Goal: Task Accomplishment & Management: Manage account settings

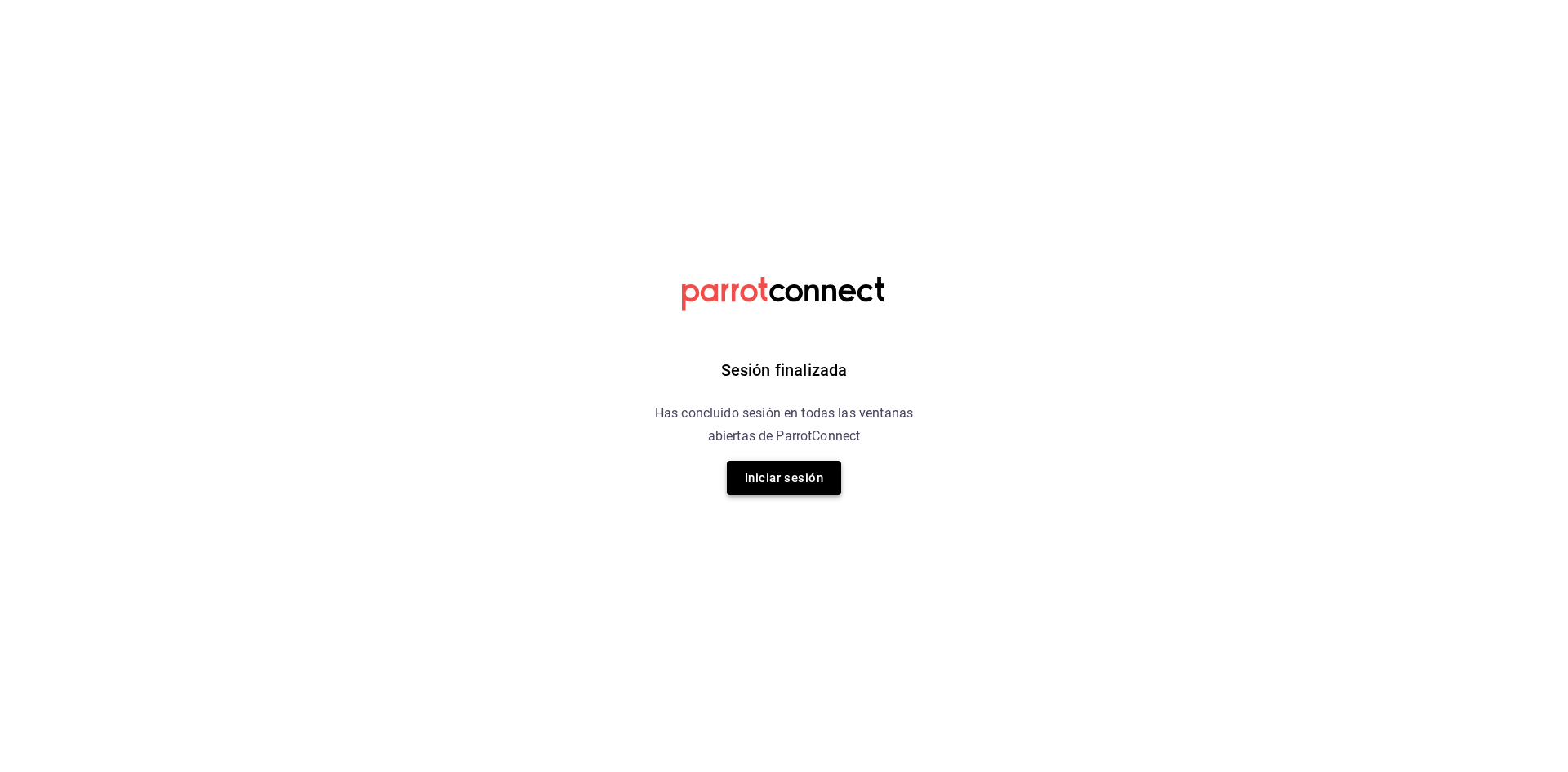
click at [771, 466] on button "Iniciar sesión" at bounding box center [784, 478] width 114 height 34
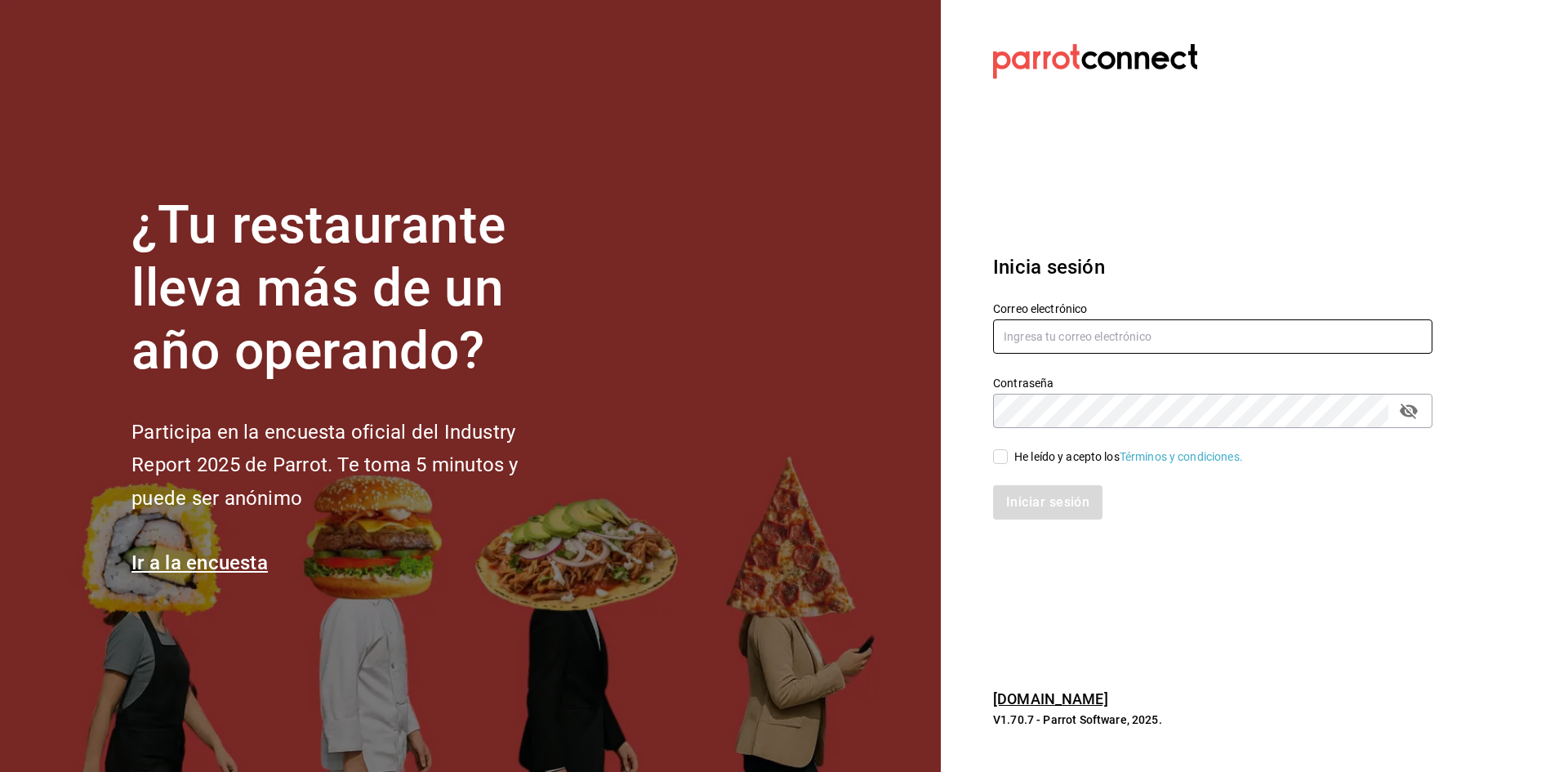
type input "[EMAIL_ADDRESS][DOMAIN_NAME]"
click at [1191, 333] on input "[EMAIL_ADDRESS][DOMAIN_NAME]" at bounding box center [1212, 336] width 439 height 34
click at [1001, 456] on input "He leído y acepto los Términos y condiciones." at bounding box center [1000, 456] width 15 height 15
checkbox input "true"
click at [1026, 505] on button "Iniciar sesión" at bounding box center [1048, 503] width 111 height 34
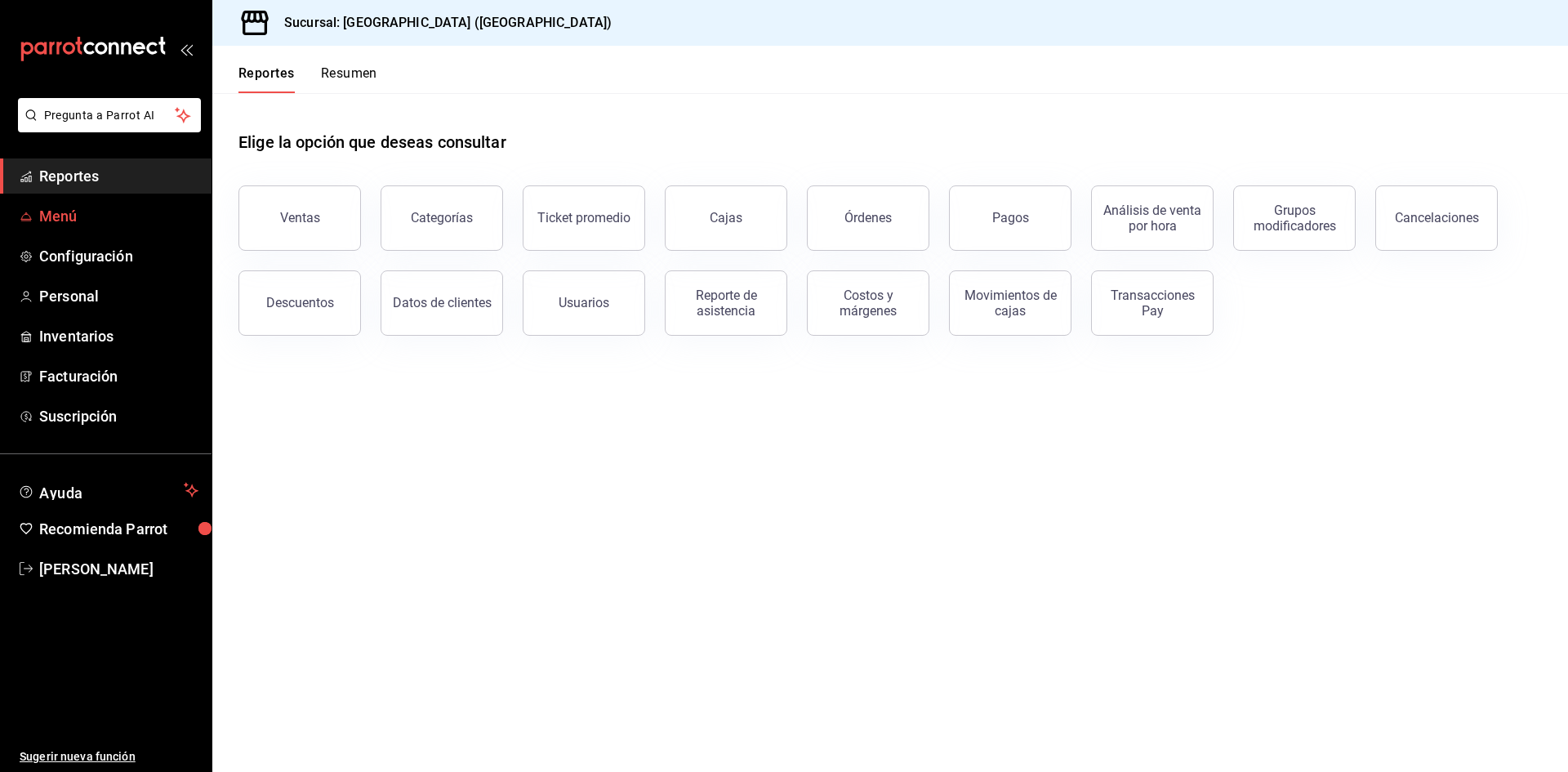
click at [70, 213] on span "Menú" at bounding box center [119, 216] width 159 height 22
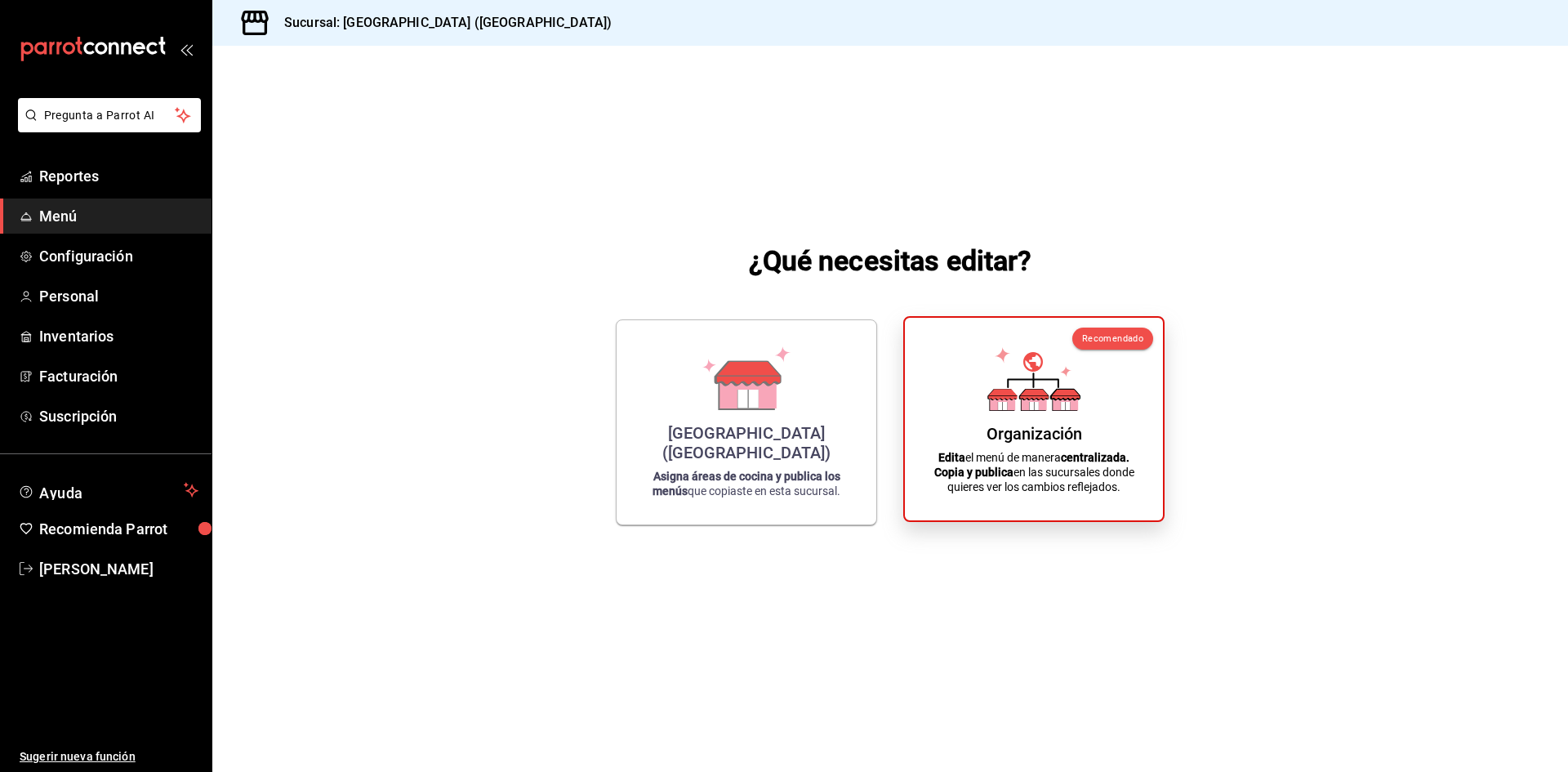
click at [997, 476] on strong "Copia y publica" at bounding box center [974, 472] width 80 height 13
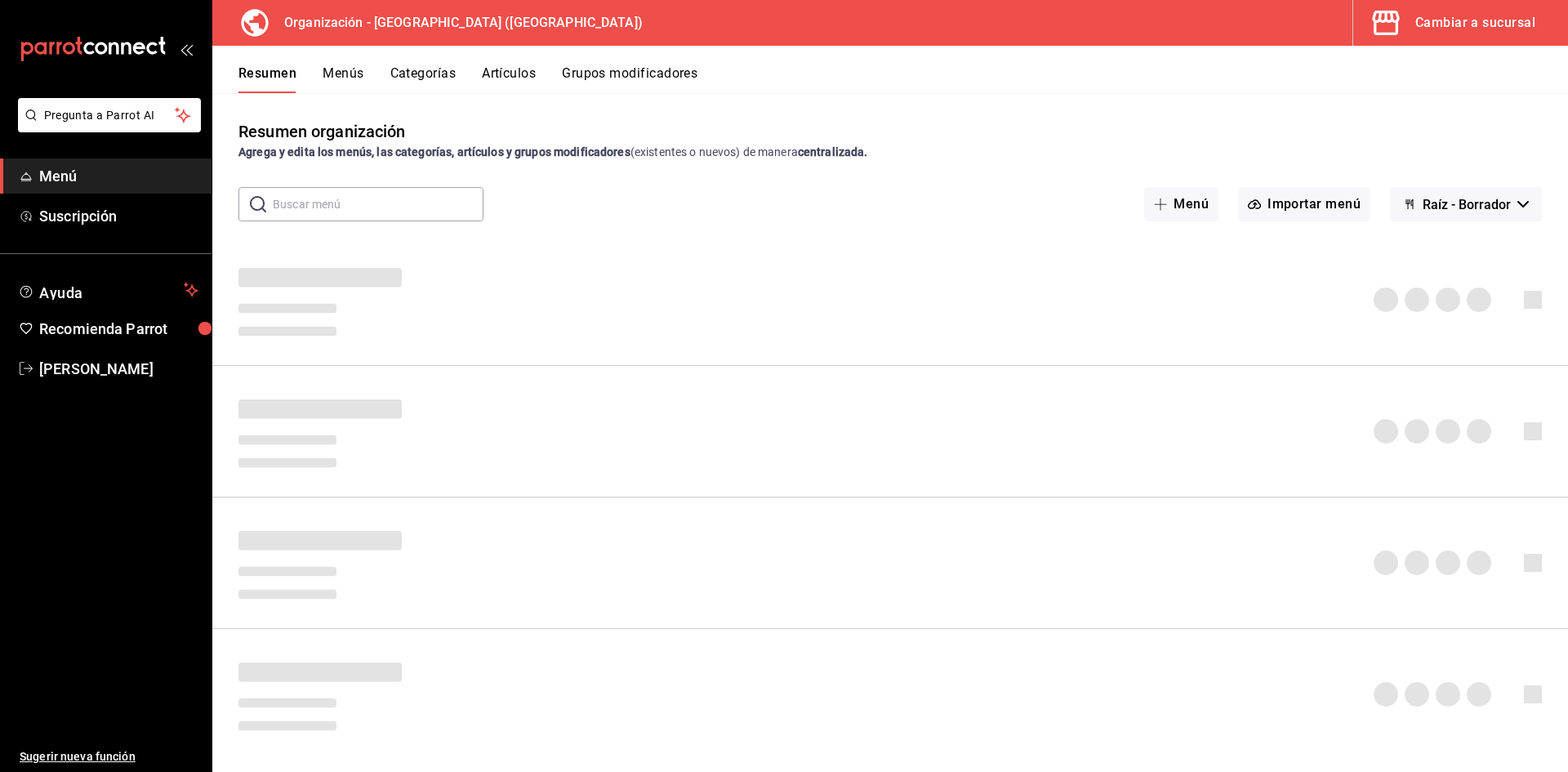
click at [514, 68] on button "Artículos" at bounding box center [508, 79] width 54 height 28
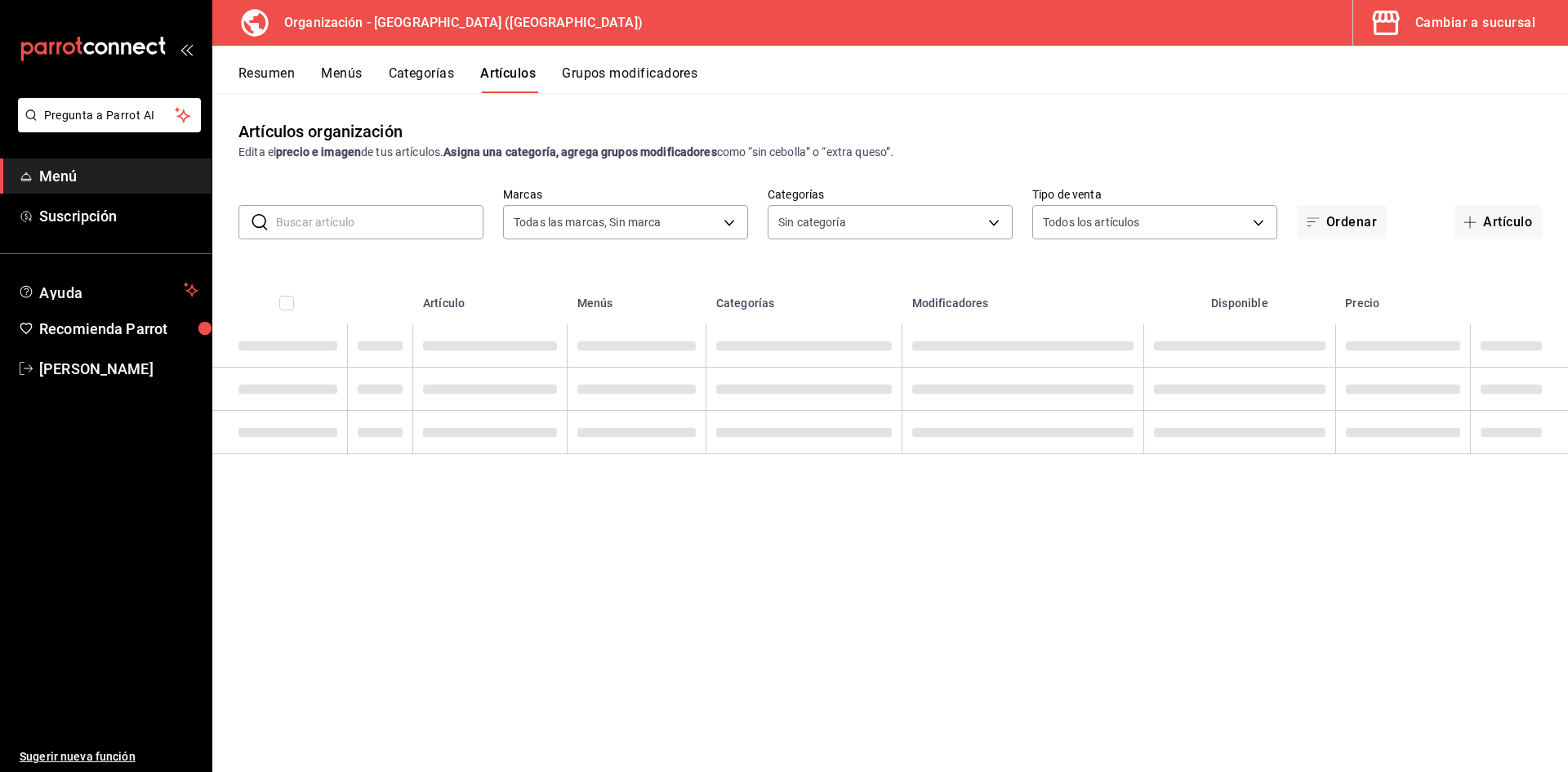
type input "fe492e78-c46b-4799-adcb-8373cd69b288"
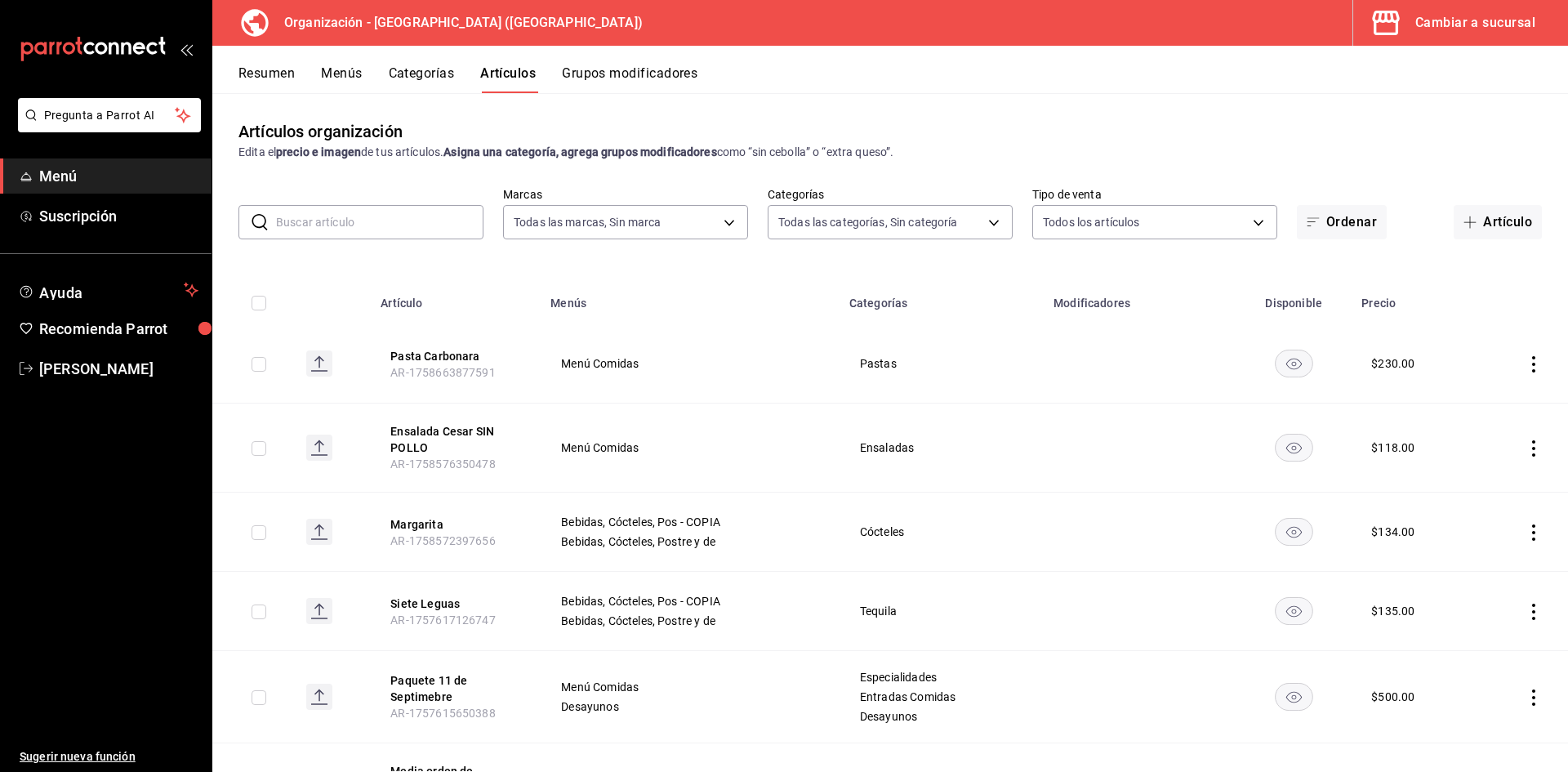
type input "a050a052-3ee4-4749-bb18-17a1bf8fb347,389dbda2-ccd0-448d-8e7f-dac5c986ad63,7be13…"
click at [1465, 216] on span "button" at bounding box center [1474, 221] width 20 height 13
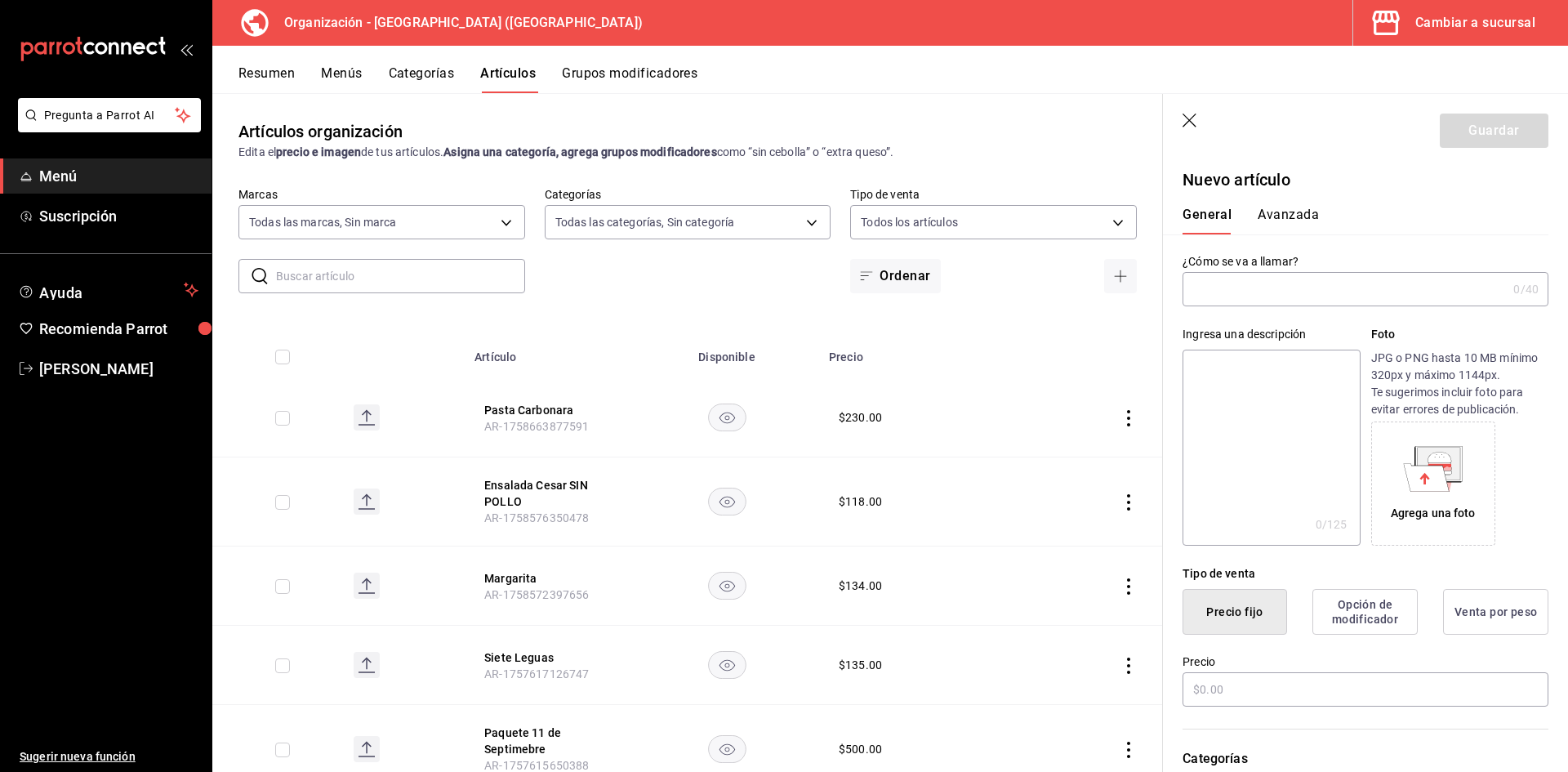
click at [1404, 280] on input "text" at bounding box center [1345, 289] width 324 height 32
click at [1324, 292] on input "text" at bounding box center [1345, 289] width 324 height 32
type input "Paquete 24 de Septiembre"
click at [1371, 692] on input "text" at bounding box center [1365, 689] width 366 height 34
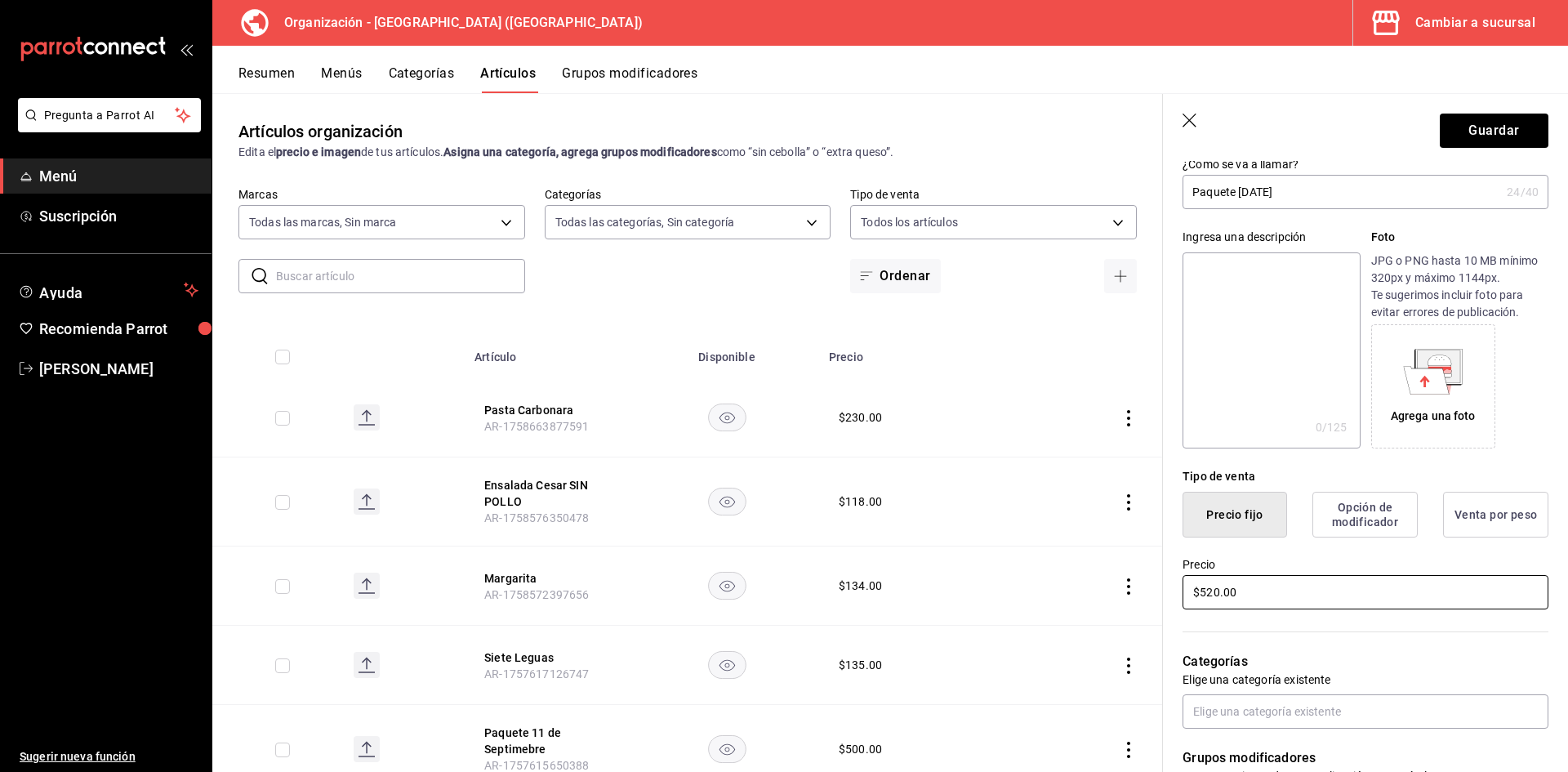
scroll to position [137, 0]
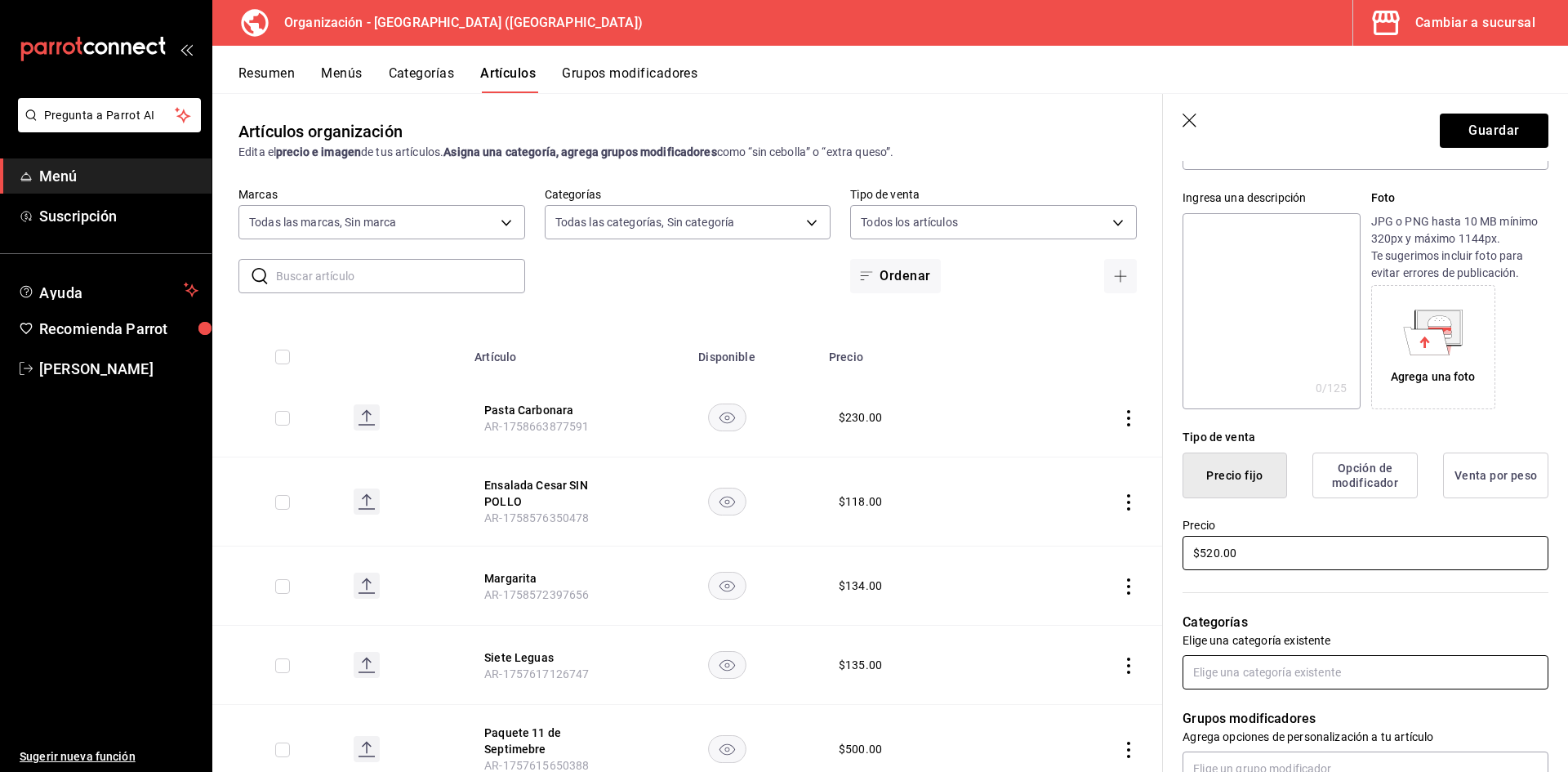
type input "$520.00"
click at [1306, 675] on input "text" at bounding box center [1365, 672] width 366 height 34
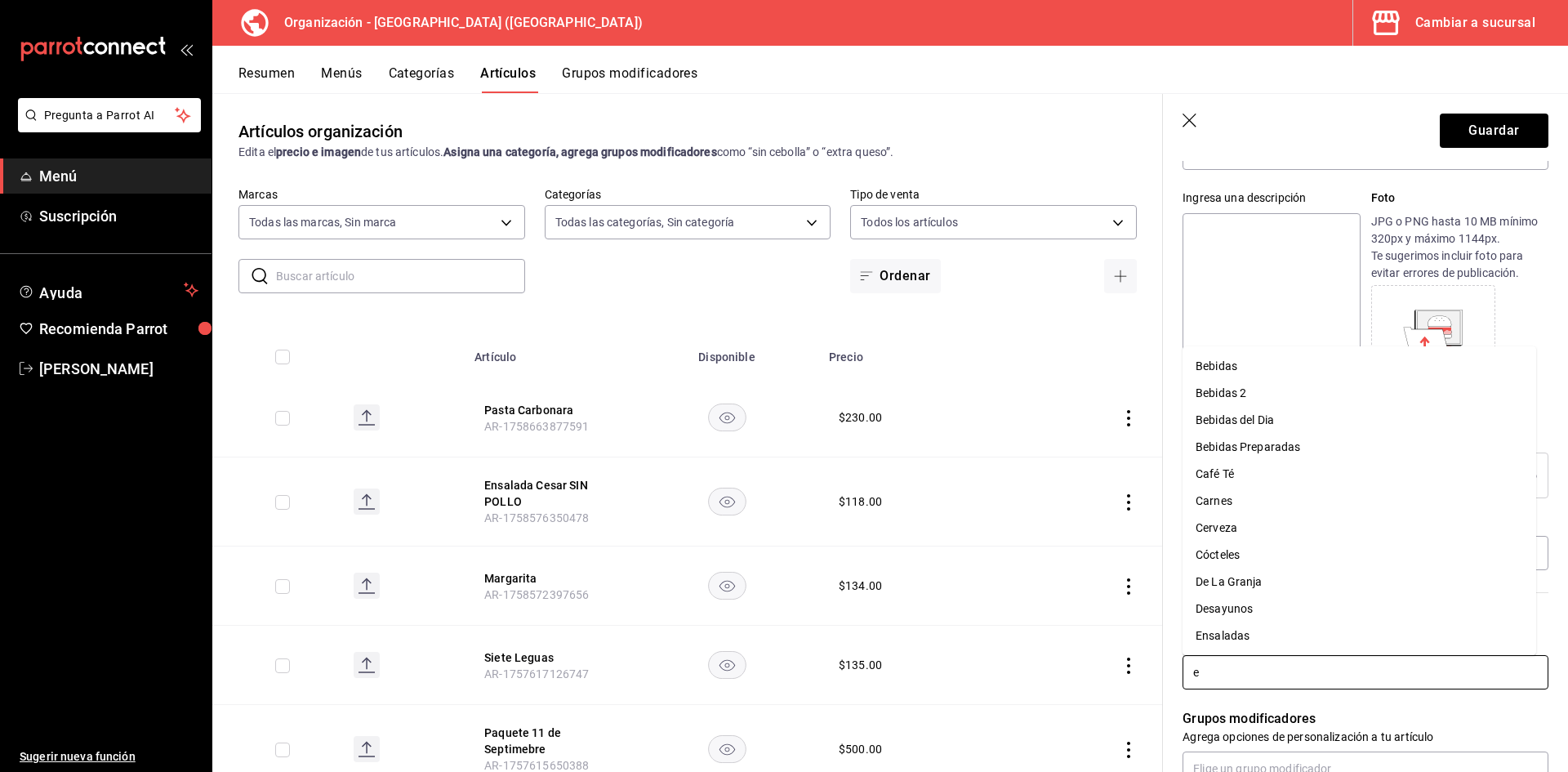
type input "es"
click at [1244, 516] on li "Especialidades" at bounding box center [1360, 527] width 354 height 27
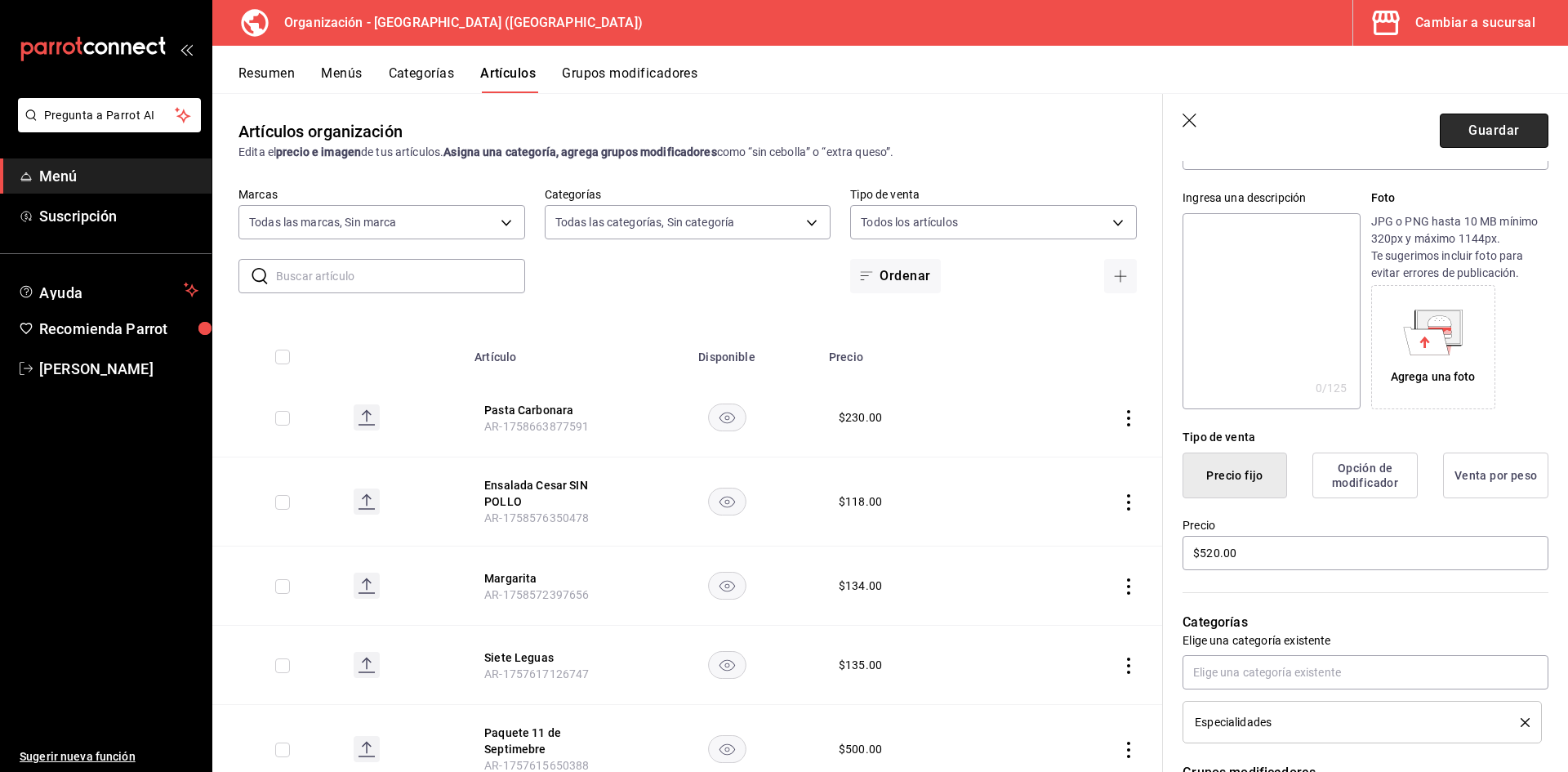
click at [1490, 123] on button "Guardar" at bounding box center [1494, 130] width 109 height 34
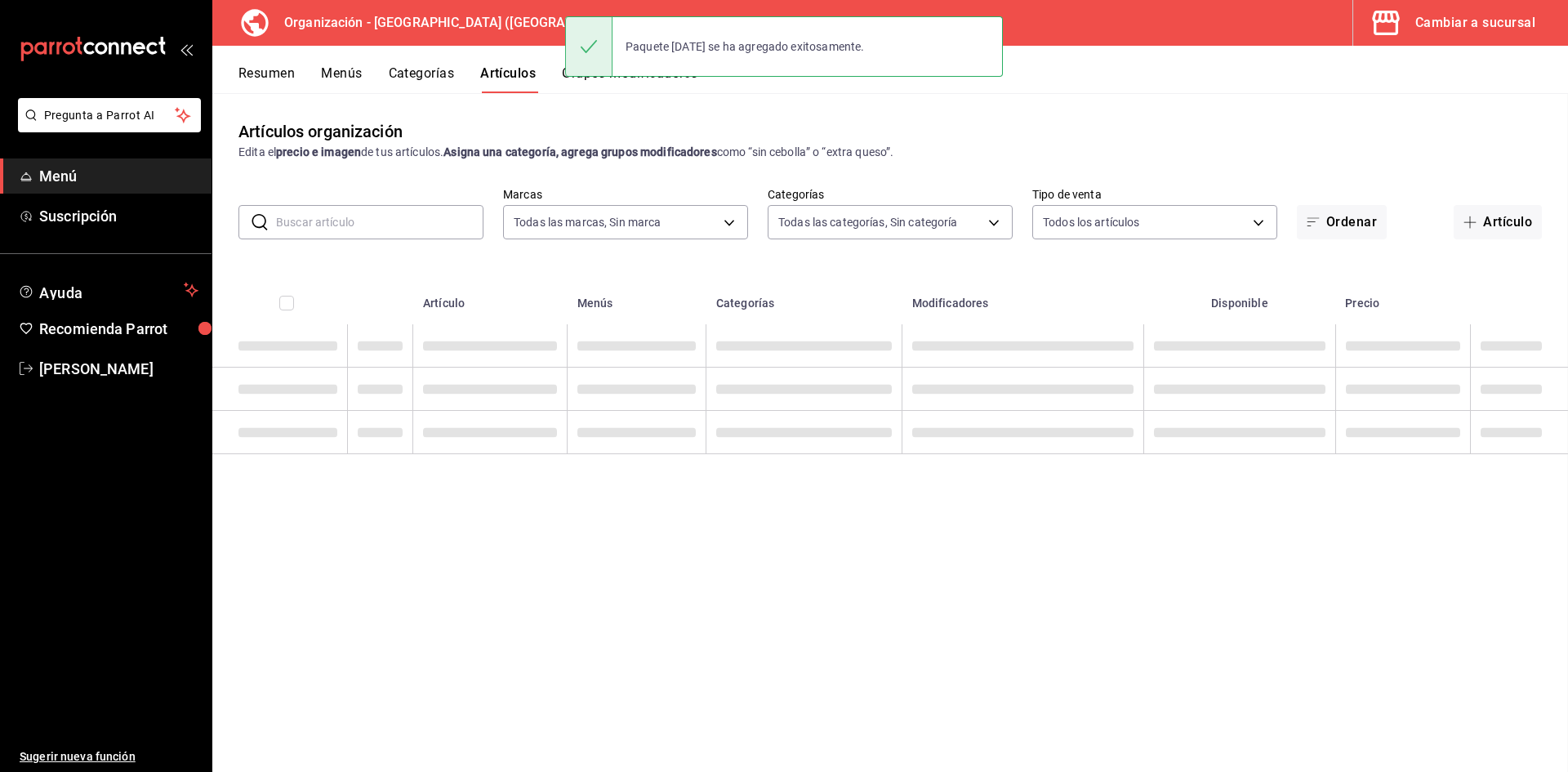
click at [439, 225] on input "text" at bounding box center [379, 221] width 207 height 32
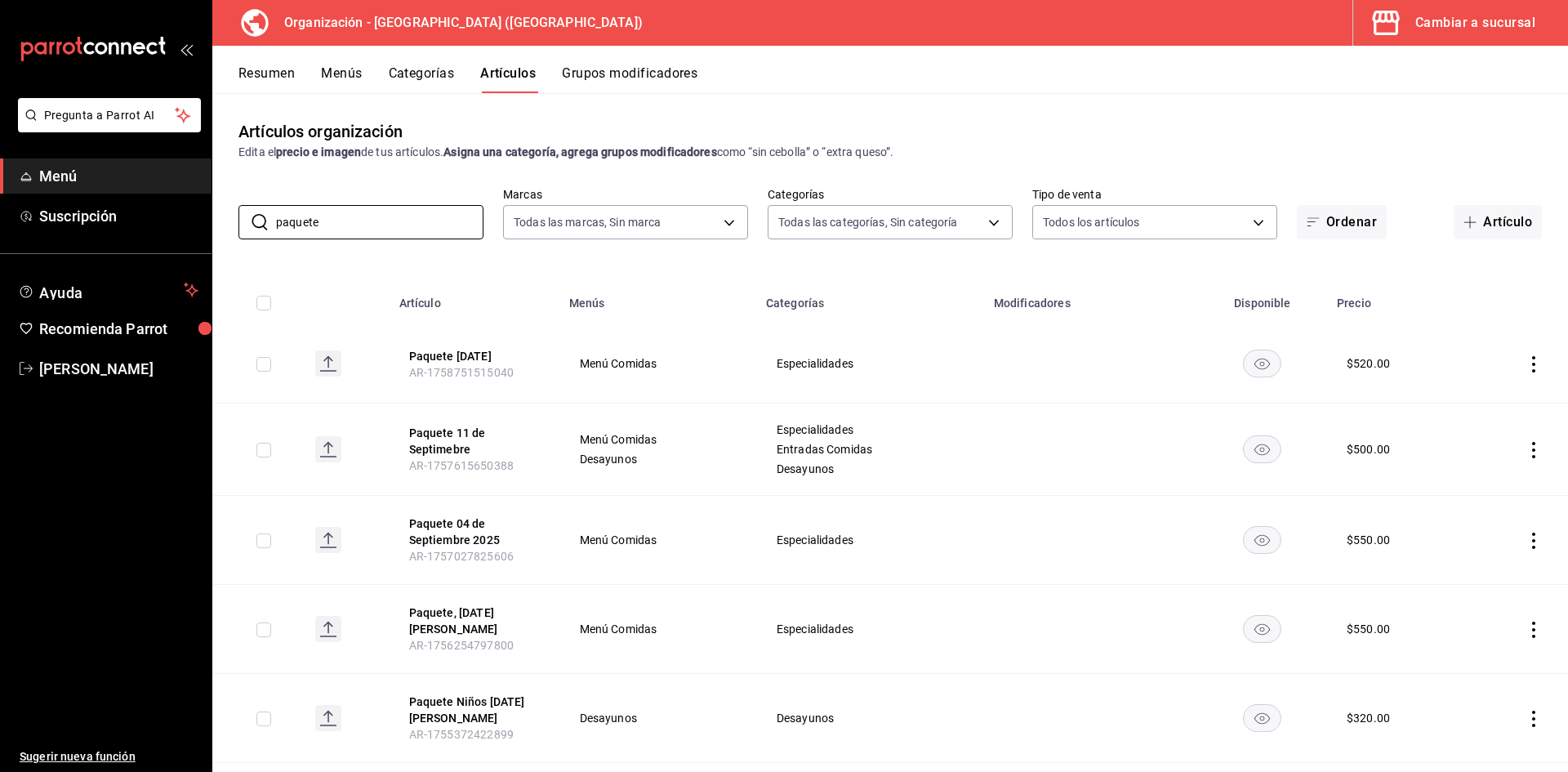
type input "paquete"
click at [263, 457] on input "checkbox" at bounding box center [263, 449] width 15 height 15
checkbox input "true"
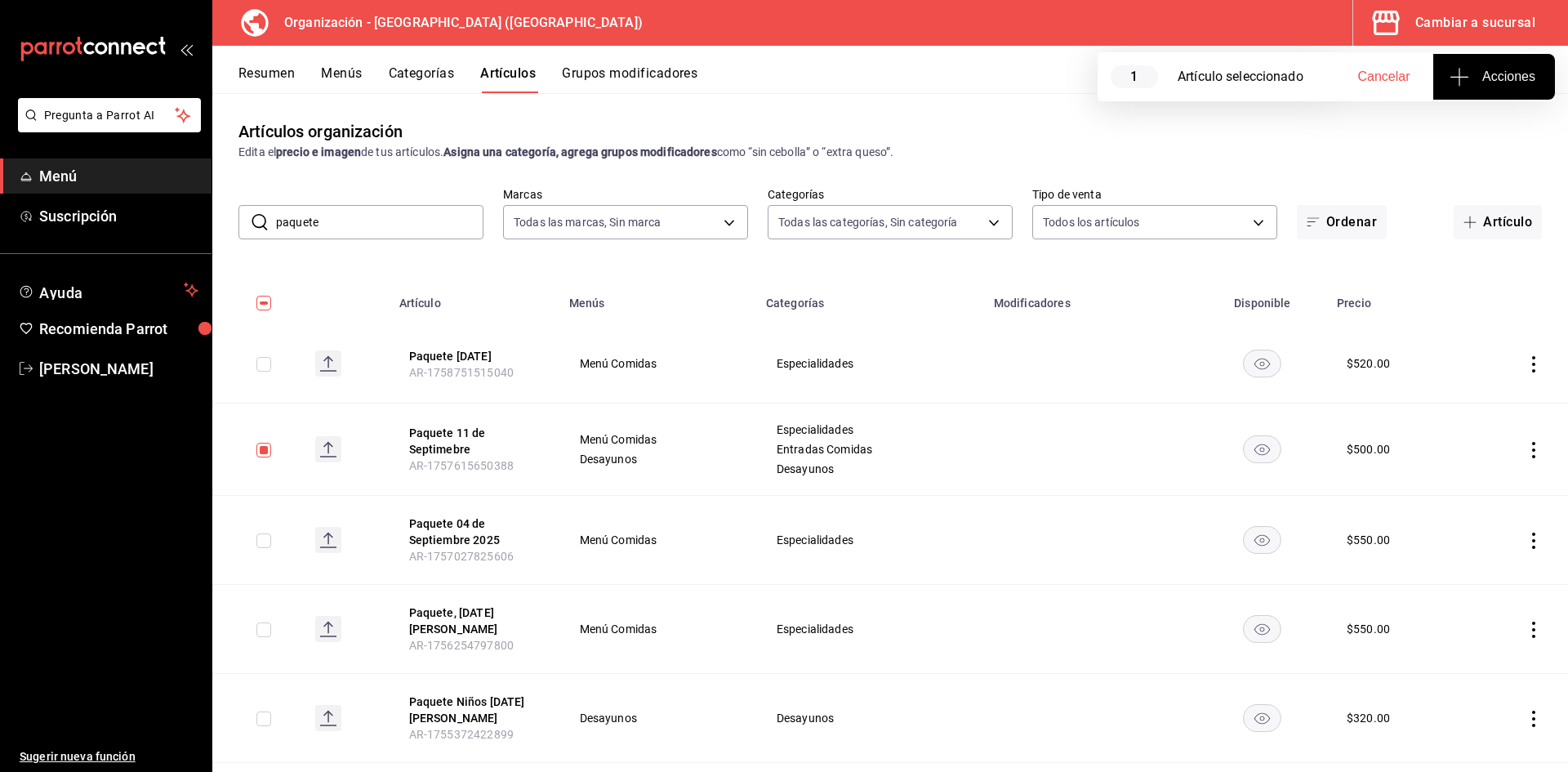
scroll to position [272, 0]
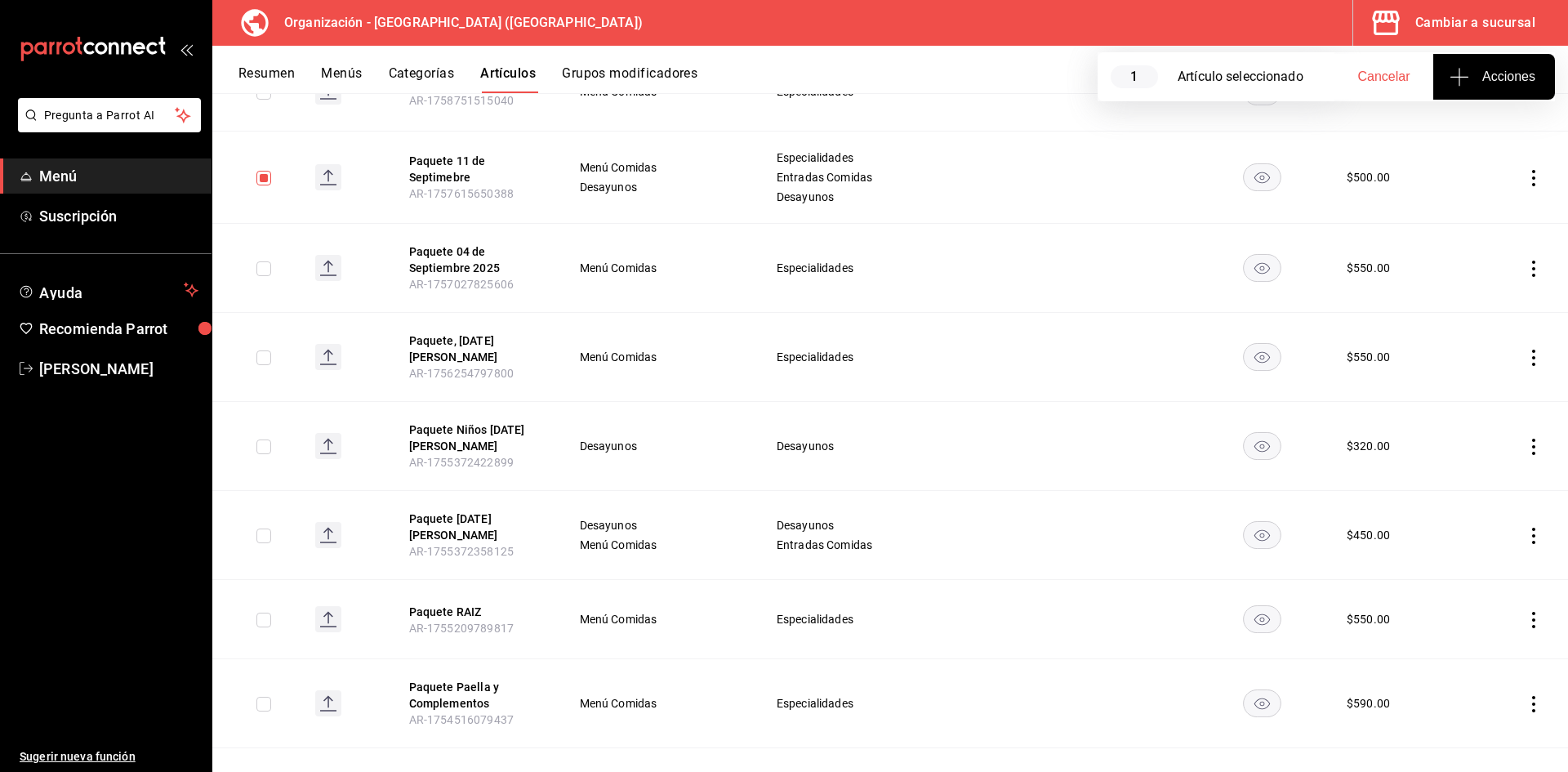
click at [262, 271] on input "checkbox" at bounding box center [263, 268] width 15 height 15
checkbox input "true"
click at [257, 362] on input "checkbox" at bounding box center [263, 357] width 15 height 15
checkbox input "true"
click at [263, 446] on input "checkbox" at bounding box center [263, 446] width 15 height 15
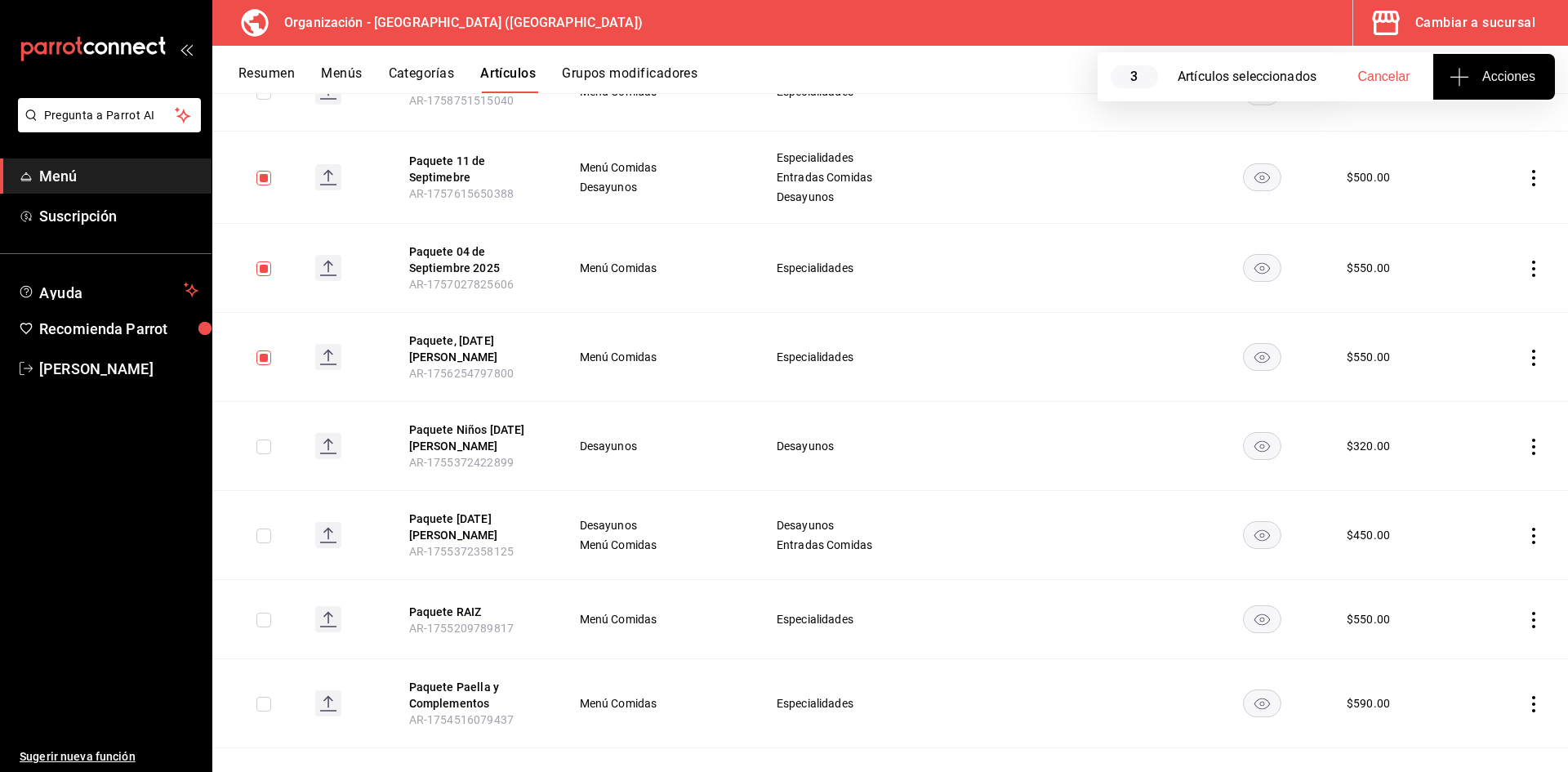
checkbox input "true"
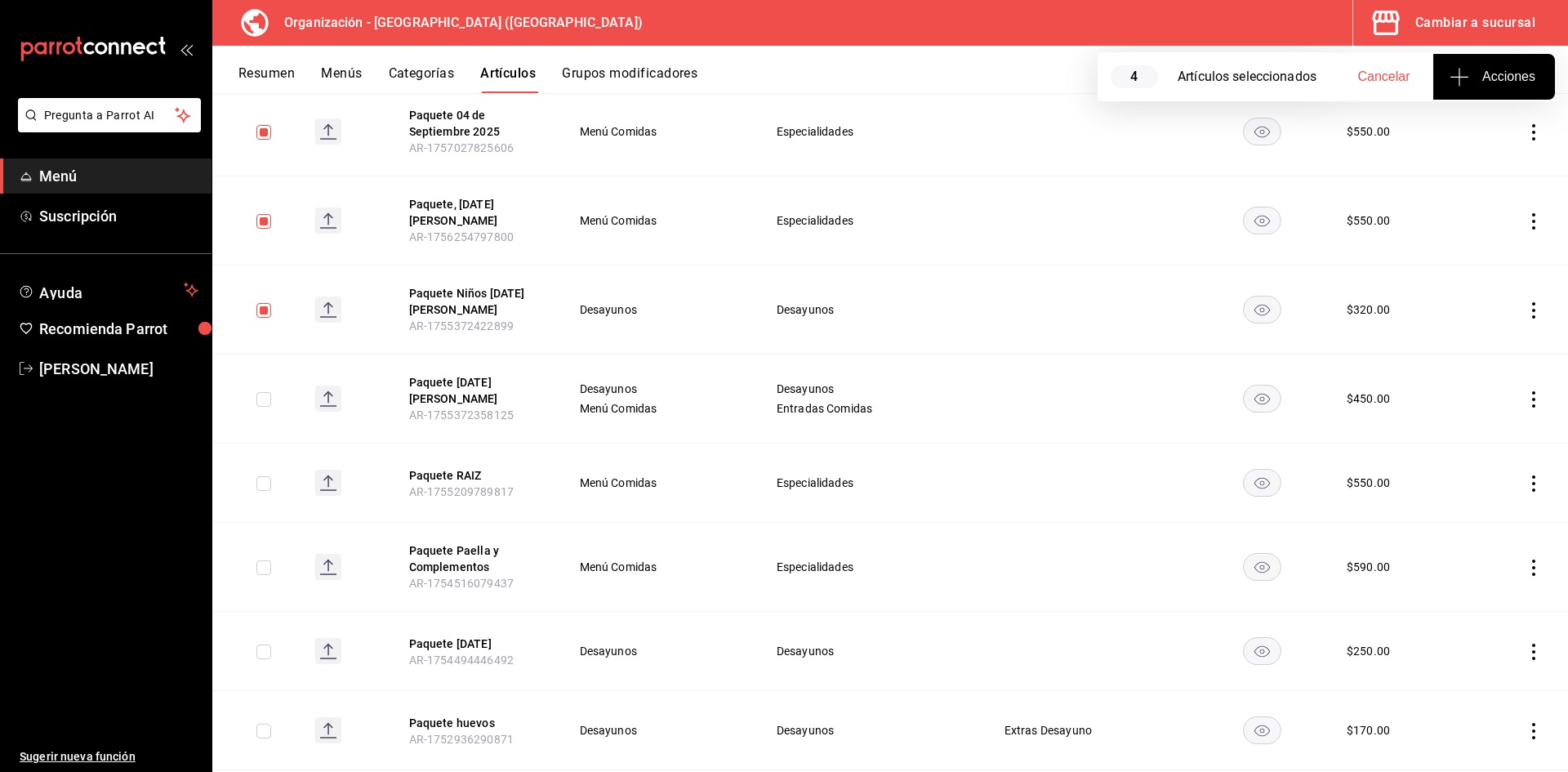
click at [266, 394] on input "checkbox" at bounding box center [263, 399] width 15 height 15
checkbox input "true"
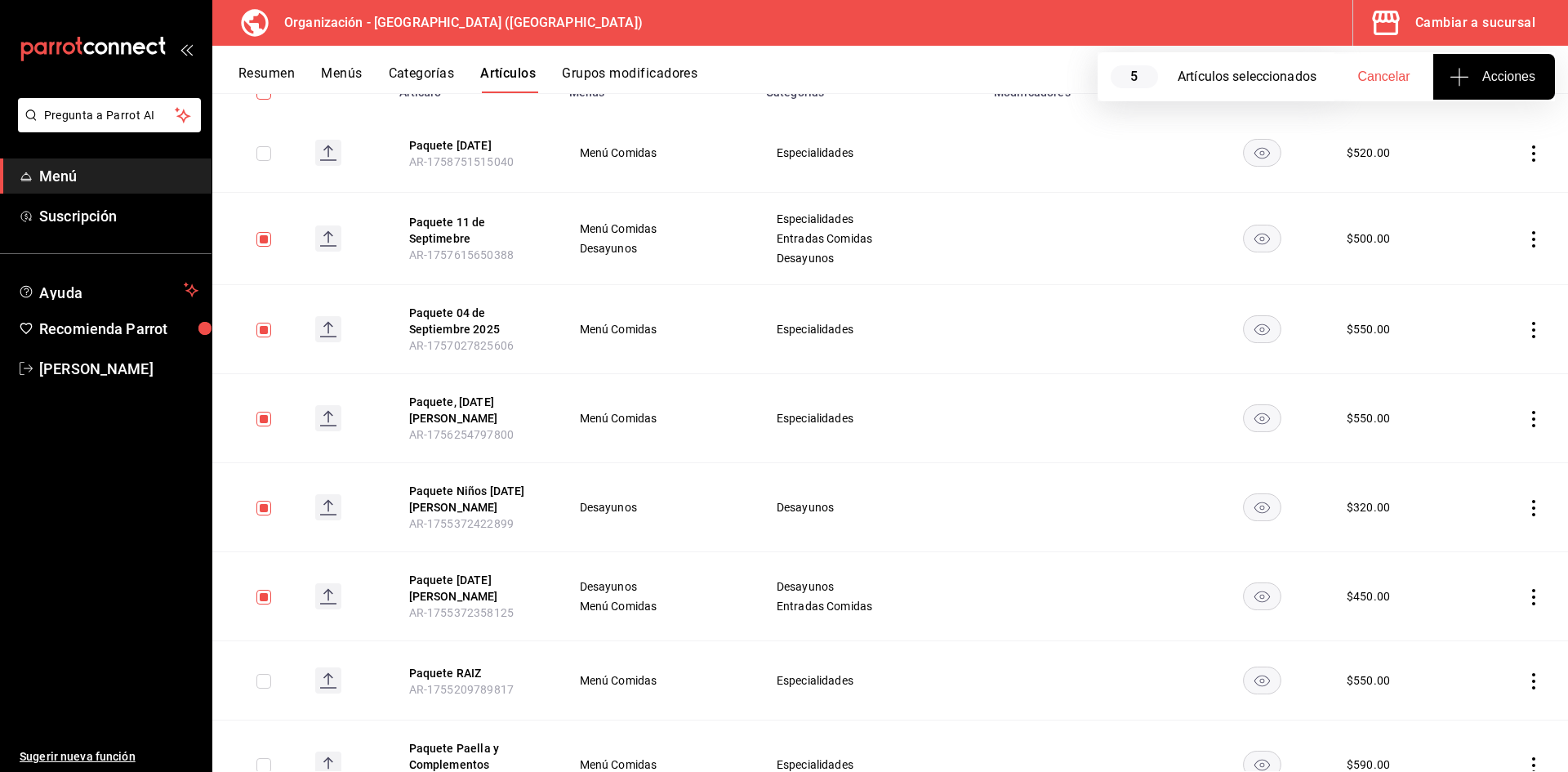
scroll to position [272, 0]
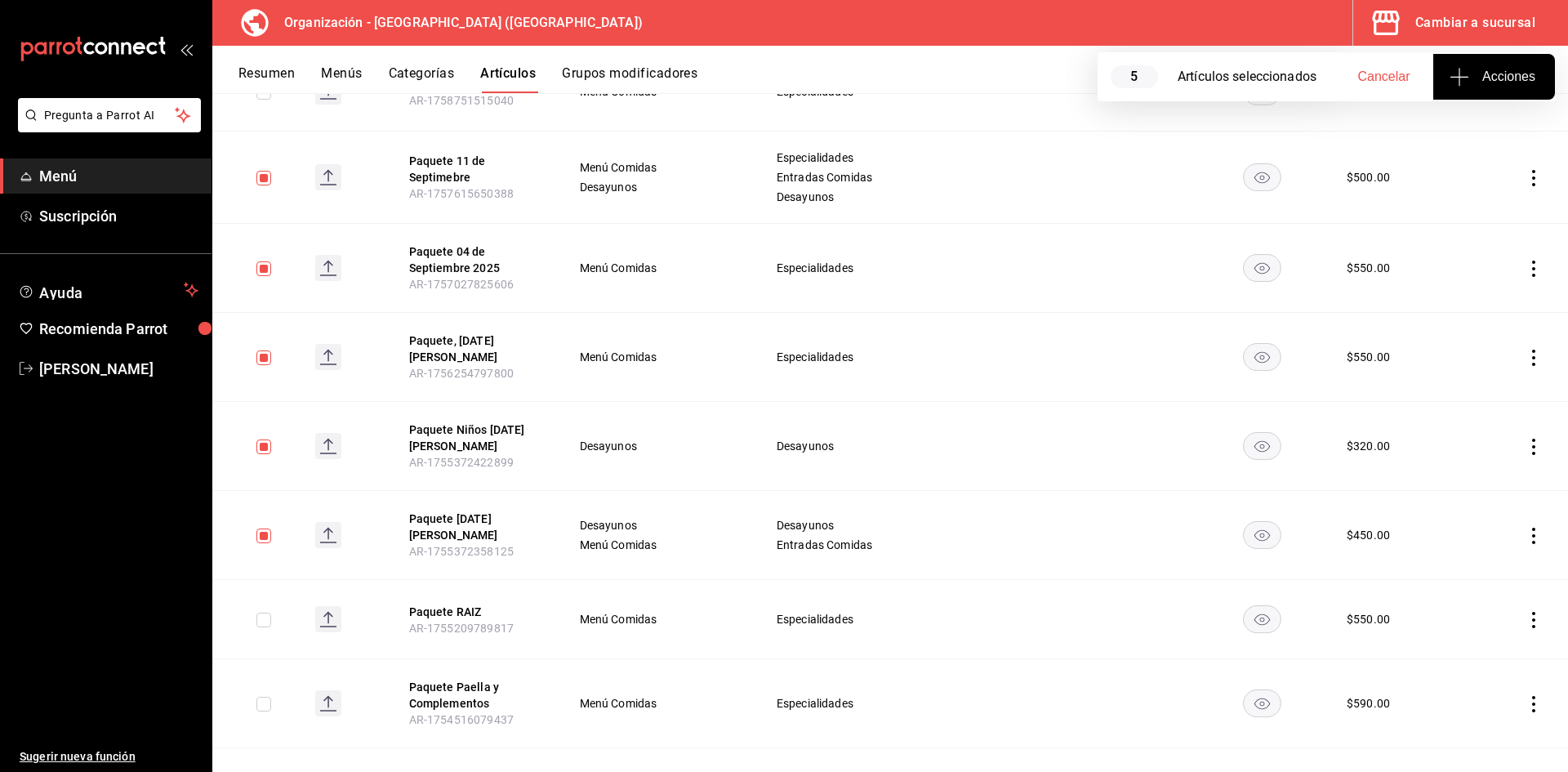
click at [1471, 78] on span "Acciones" at bounding box center [1494, 77] width 83 height 20
click at [1453, 73] on div at bounding box center [784, 386] width 1568 height 772
click at [1526, 185] on icon "actions" at bounding box center [1534, 178] width 17 height 17
click at [1476, 296] on span "Eliminar" at bounding box center [1473, 291] width 41 height 13
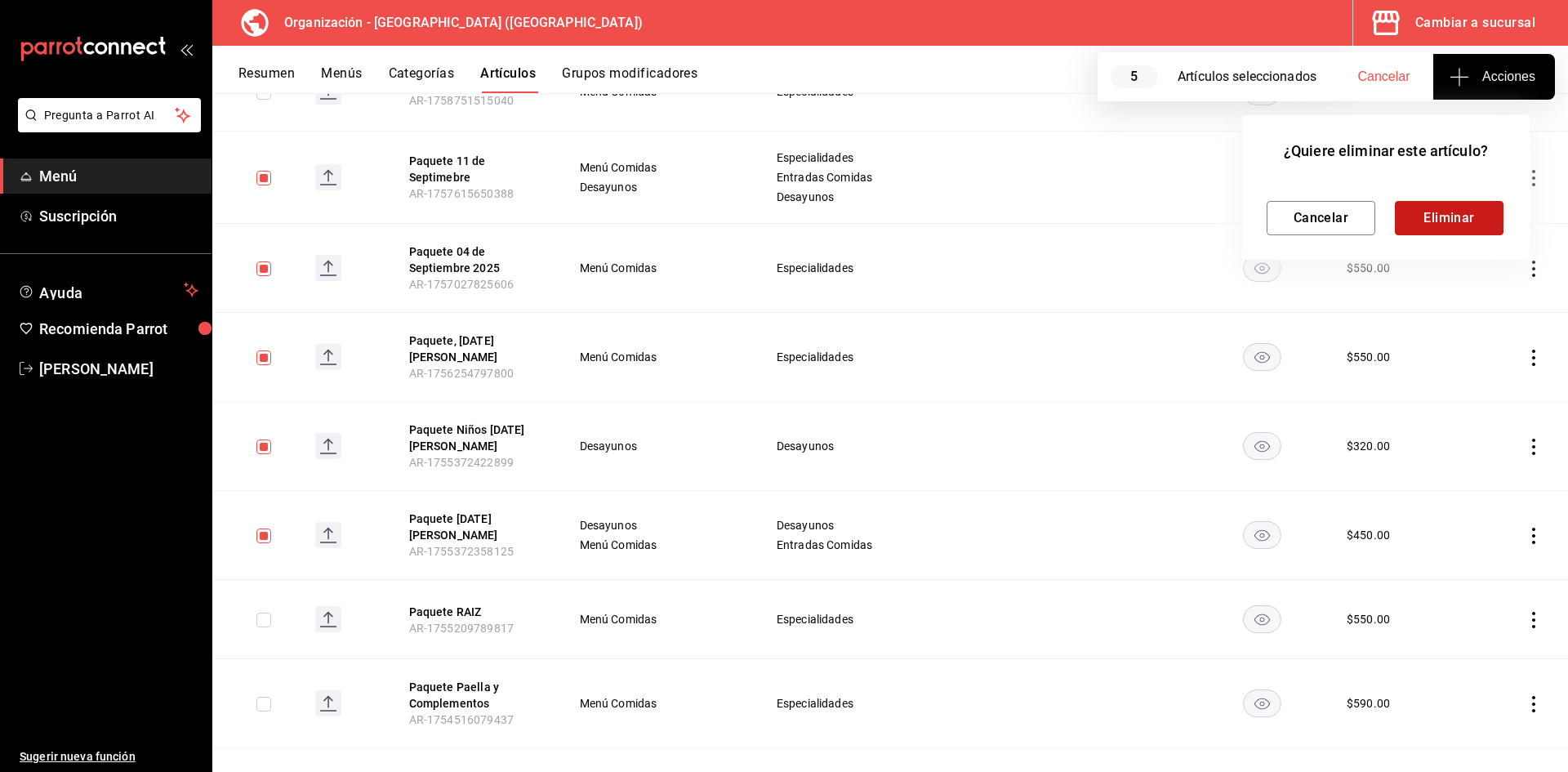
click at [1490, 210] on button "Eliminar" at bounding box center [1449, 217] width 109 height 34
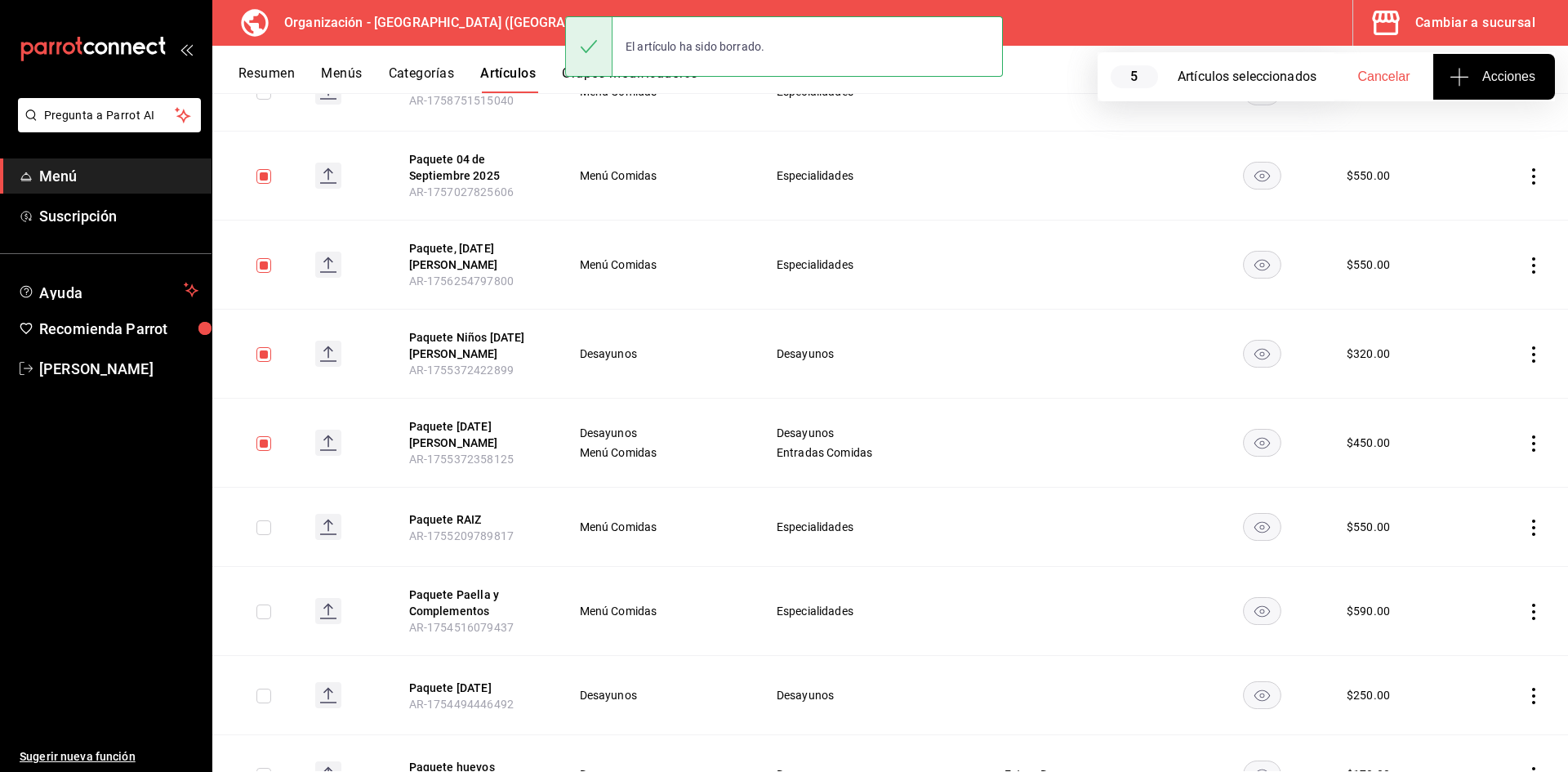
click at [1526, 185] on icon "actions" at bounding box center [1534, 176] width 17 height 17
click at [1462, 288] on span "Eliminar" at bounding box center [1473, 289] width 41 height 13
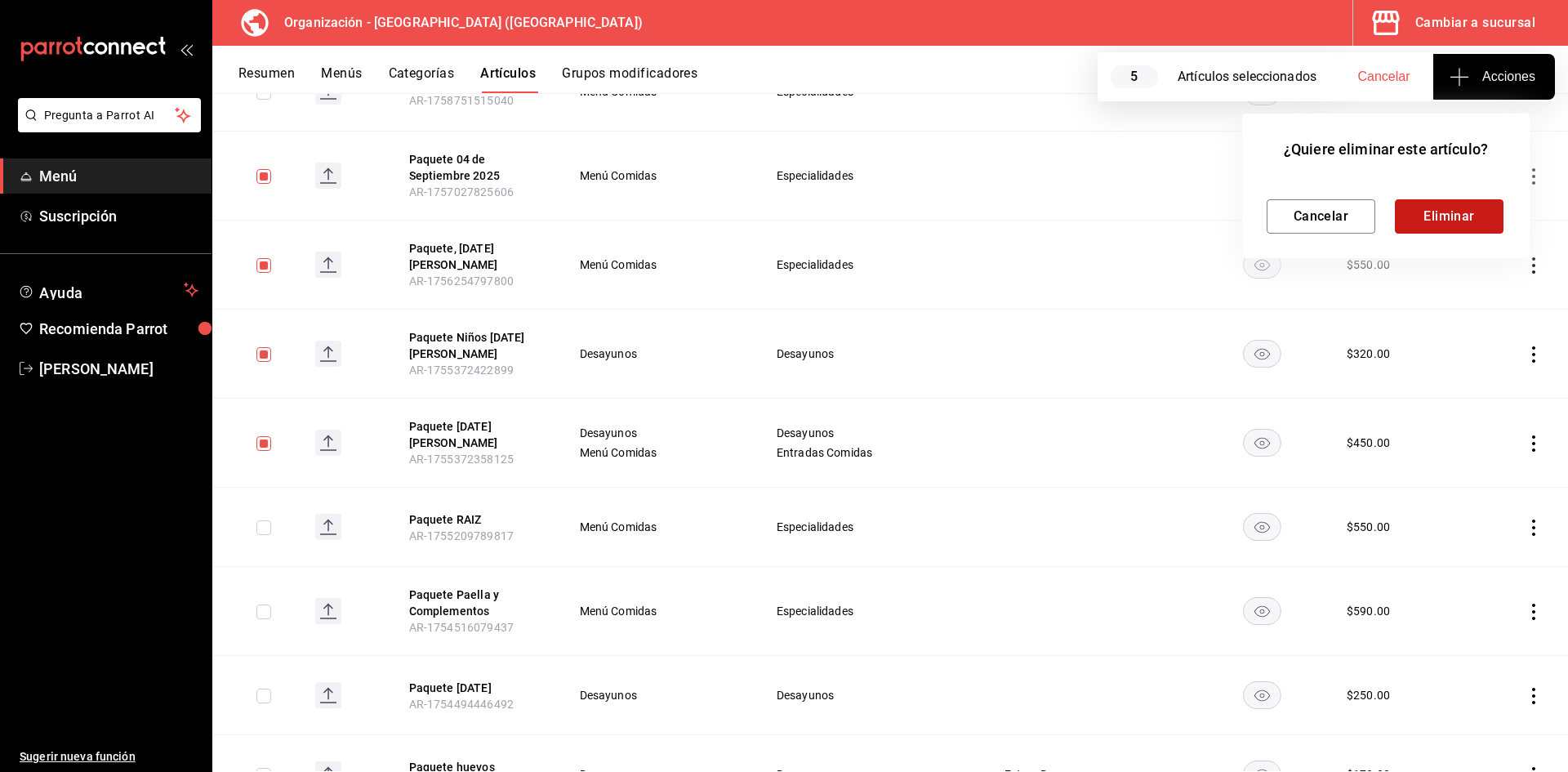
click at [1480, 214] on button "Eliminar" at bounding box center [1449, 216] width 109 height 34
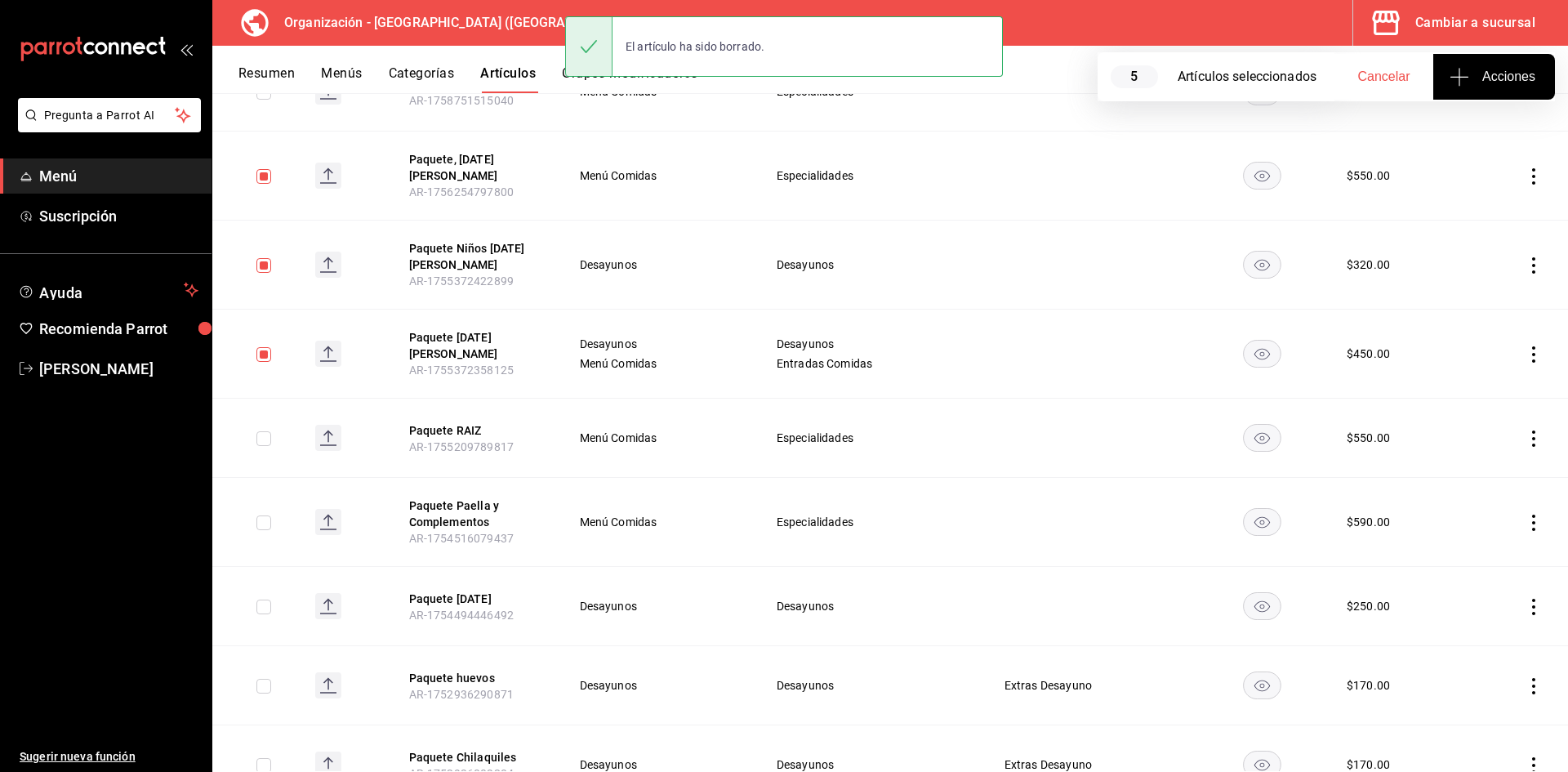
click at [1526, 181] on icon "actions" at bounding box center [1534, 176] width 17 height 17
click at [1470, 287] on span "Eliminar" at bounding box center [1473, 284] width 41 height 13
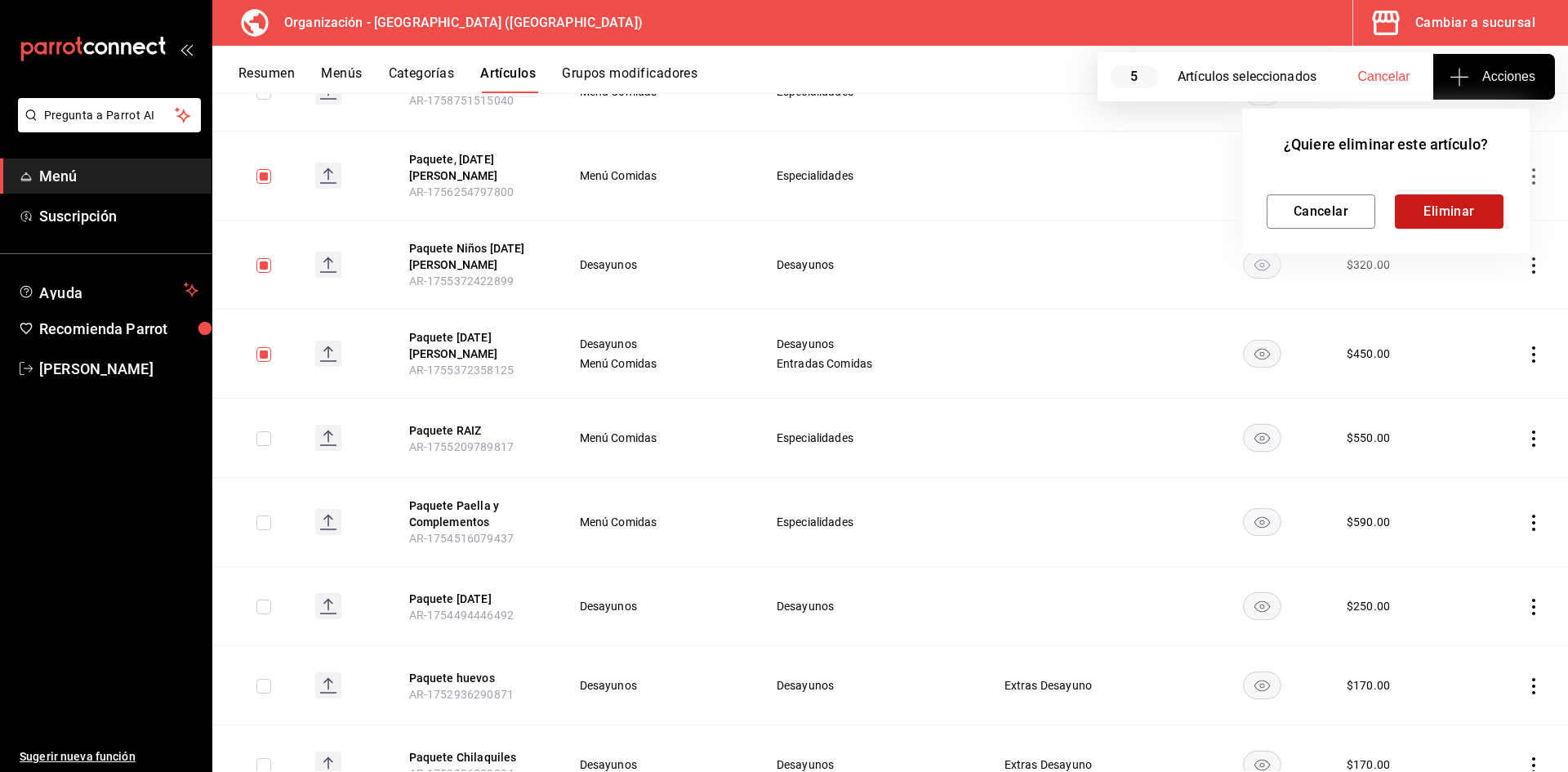
click at [1433, 201] on button "Eliminar" at bounding box center [1449, 211] width 109 height 34
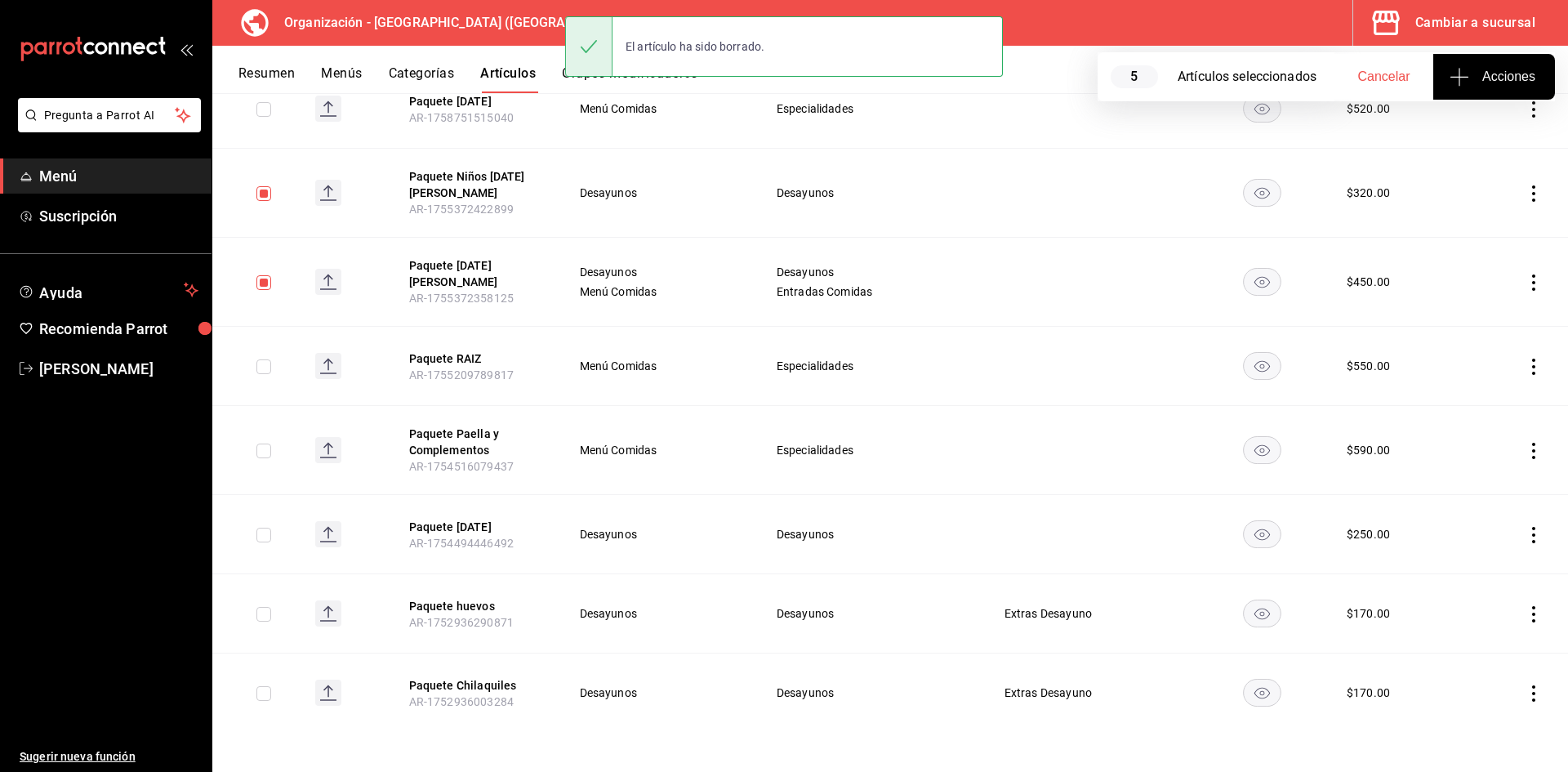
scroll to position [265, 0]
click at [1526, 192] on icon "actions" at bounding box center [1534, 194] width 17 height 17
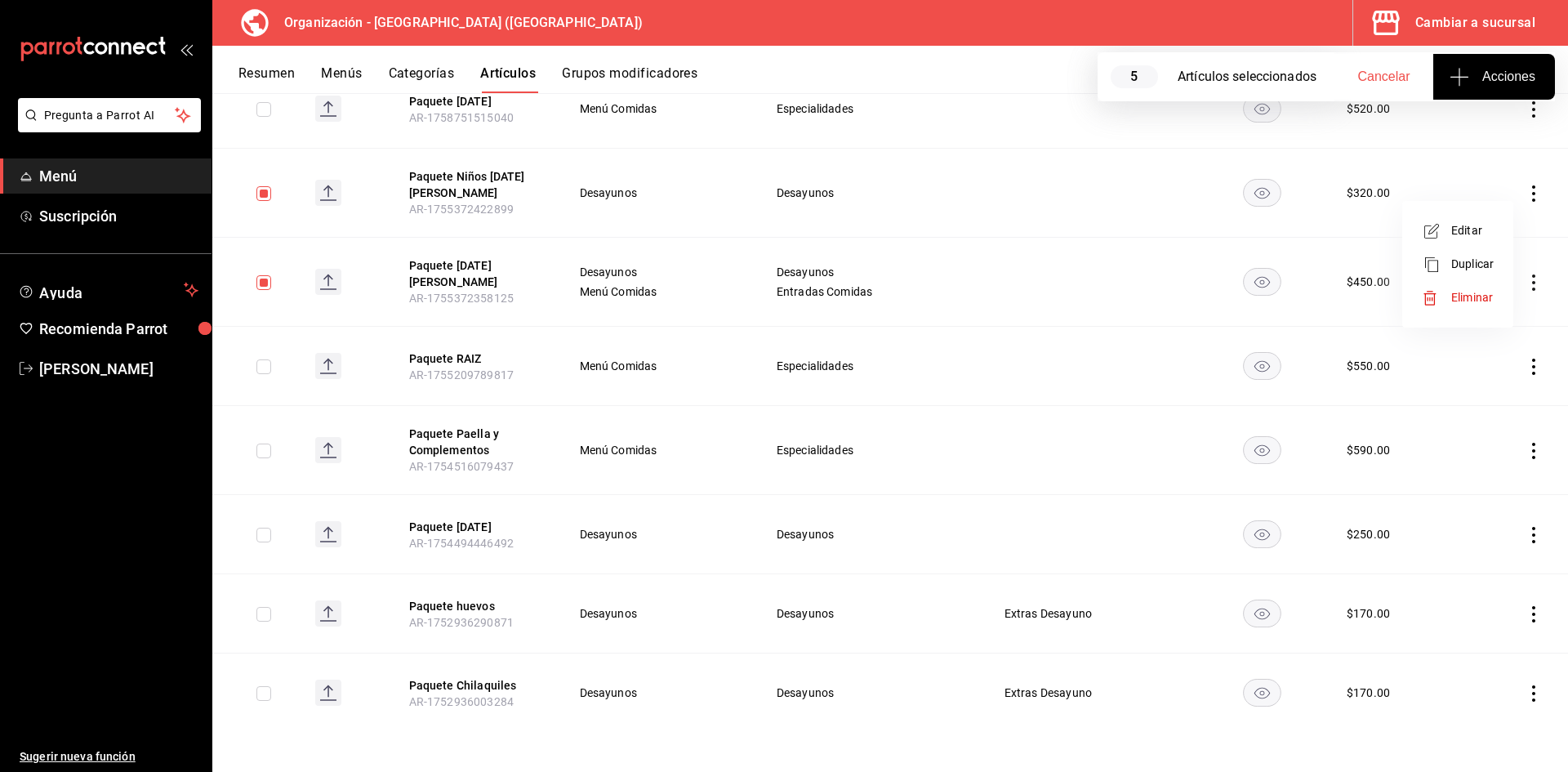
click at [1468, 306] on span "Eliminar" at bounding box center [1473, 297] width 42 height 17
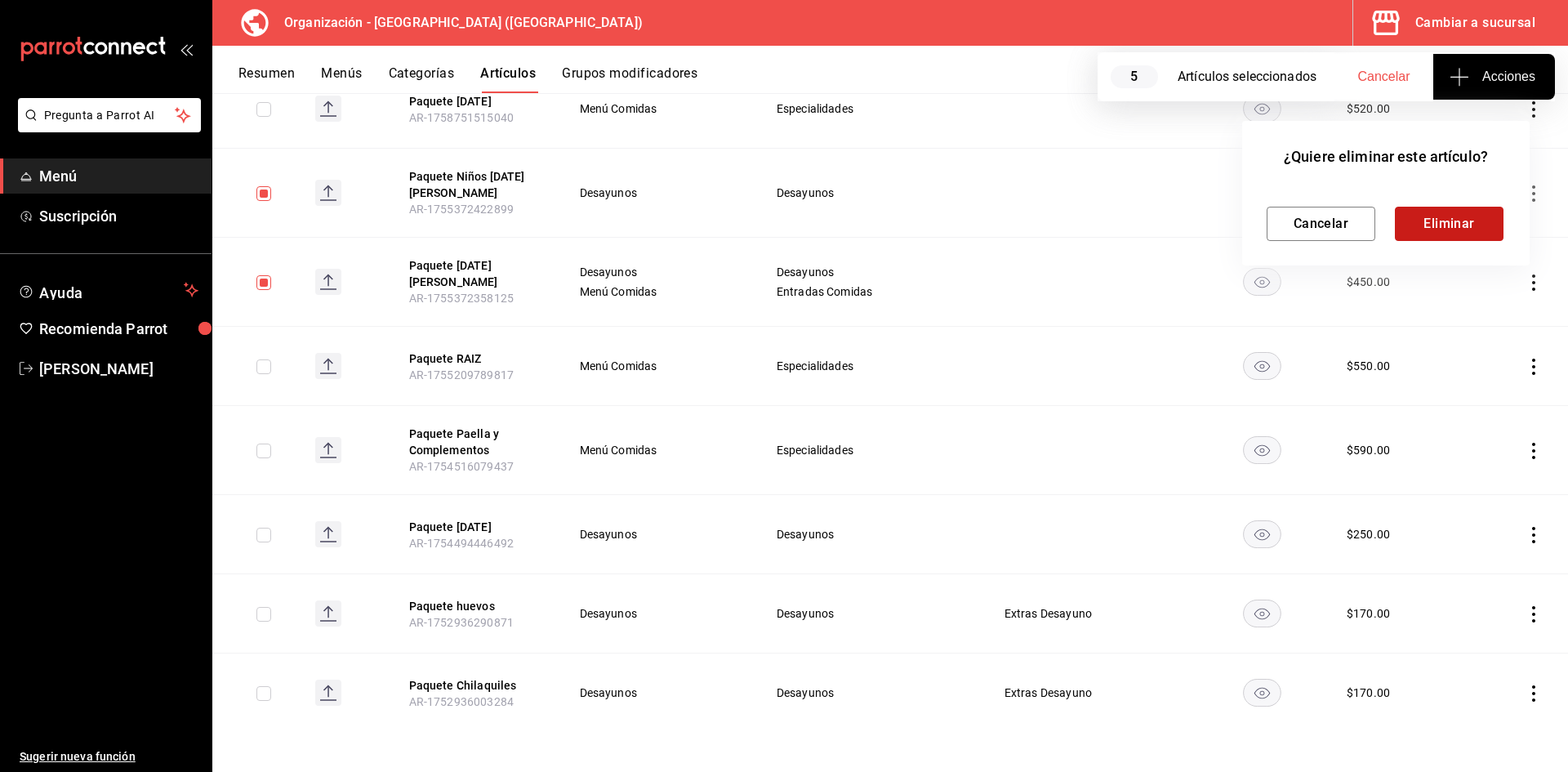
click at [1457, 225] on button "Eliminar" at bounding box center [1449, 223] width 109 height 34
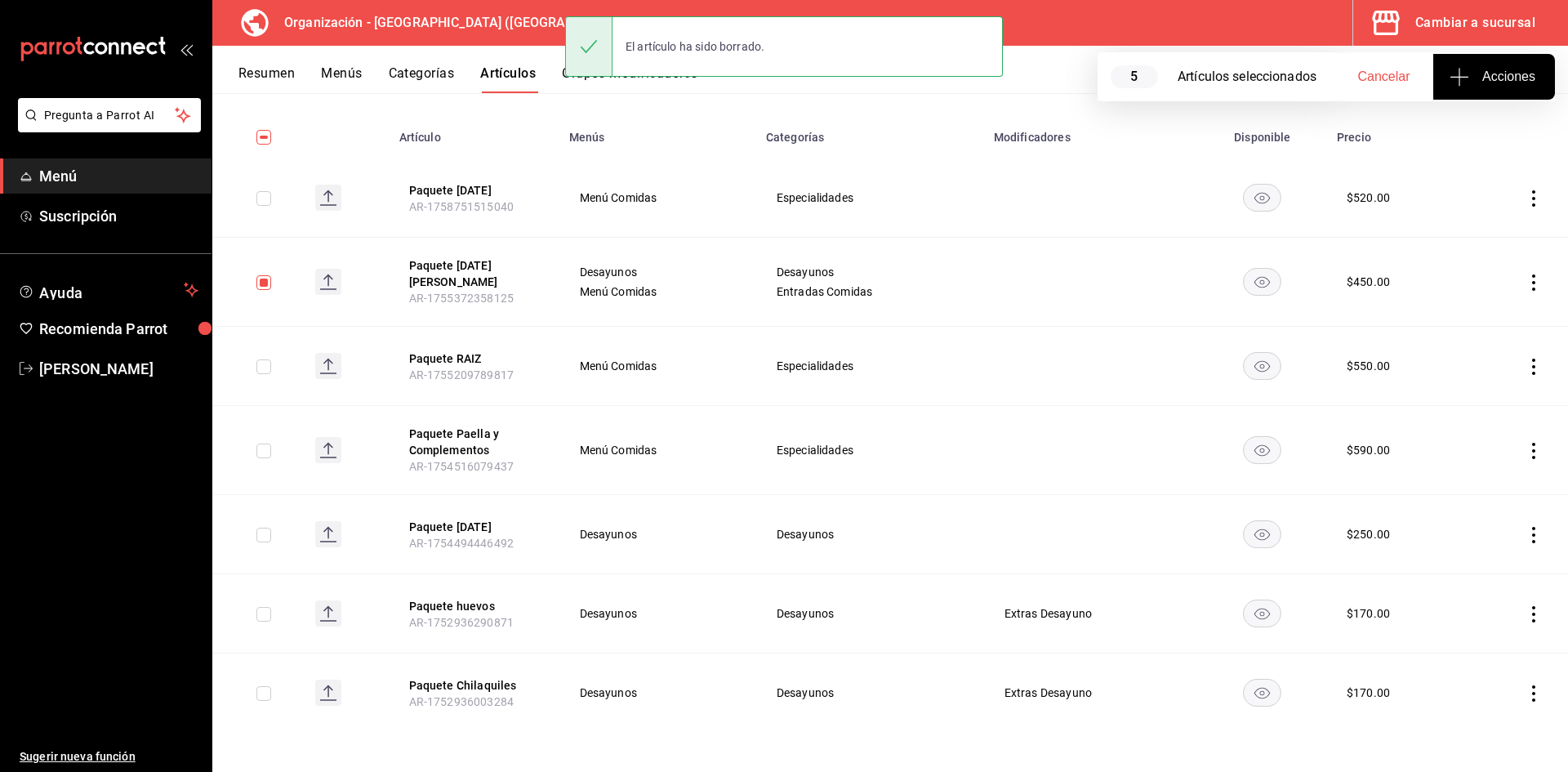
scroll to position [176, 0]
click at [1526, 278] on icon "actions" at bounding box center [1534, 282] width 17 height 17
click at [1437, 380] on icon at bounding box center [1430, 387] width 17 height 17
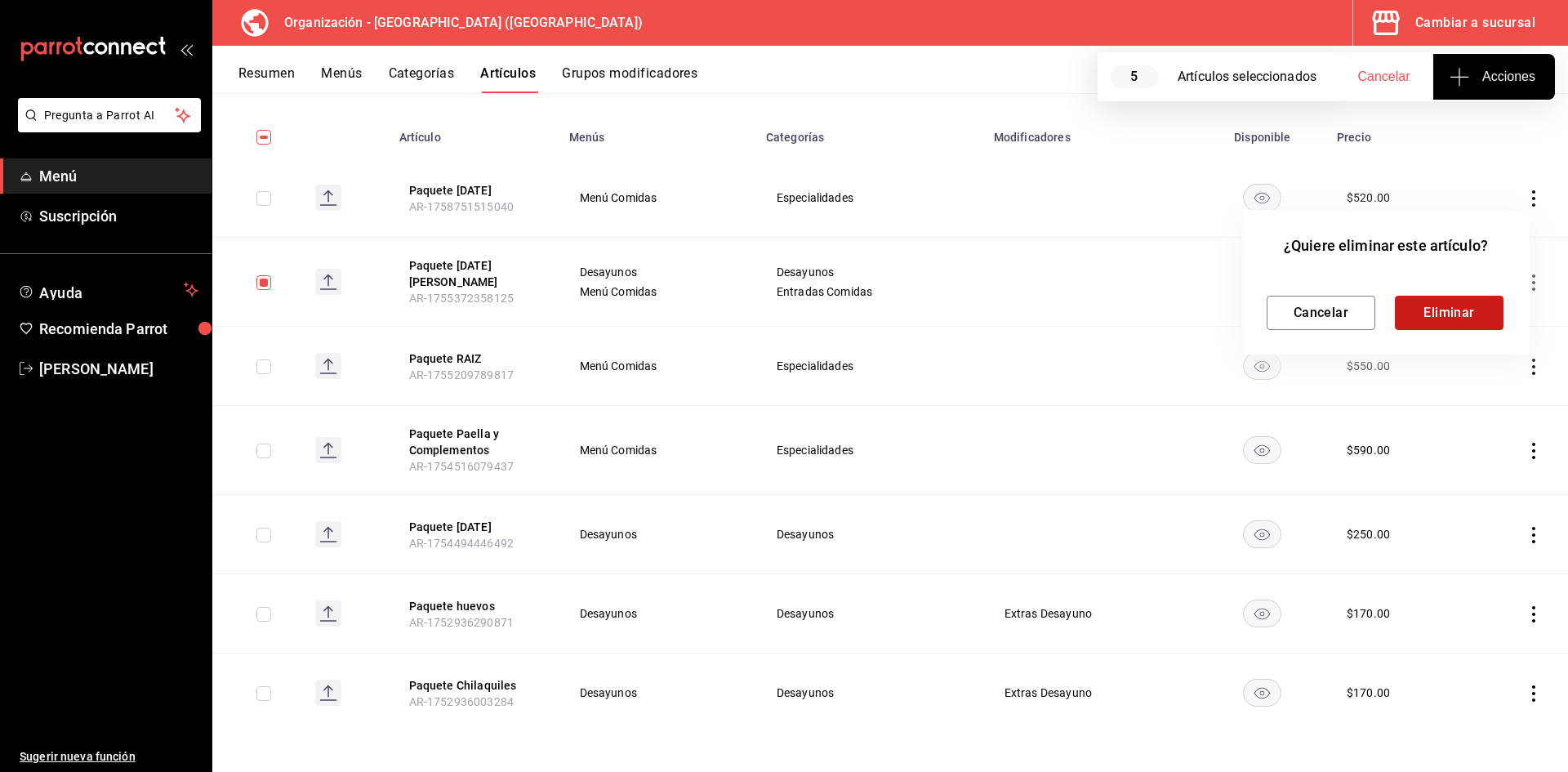
click at [1434, 298] on button "Eliminar" at bounding box center [1449, 313] width 109 height 34
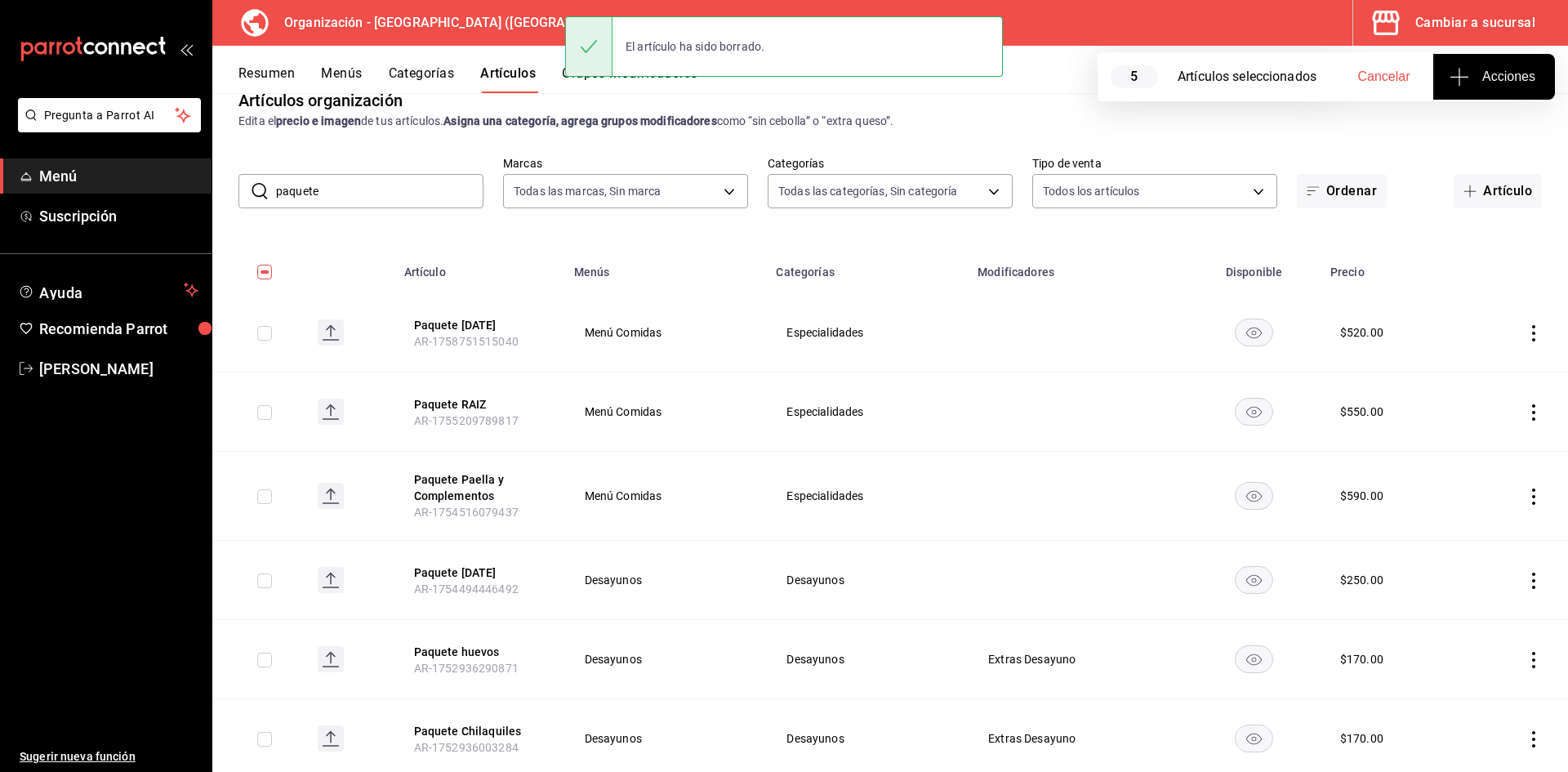
scroll to position [0, 0]
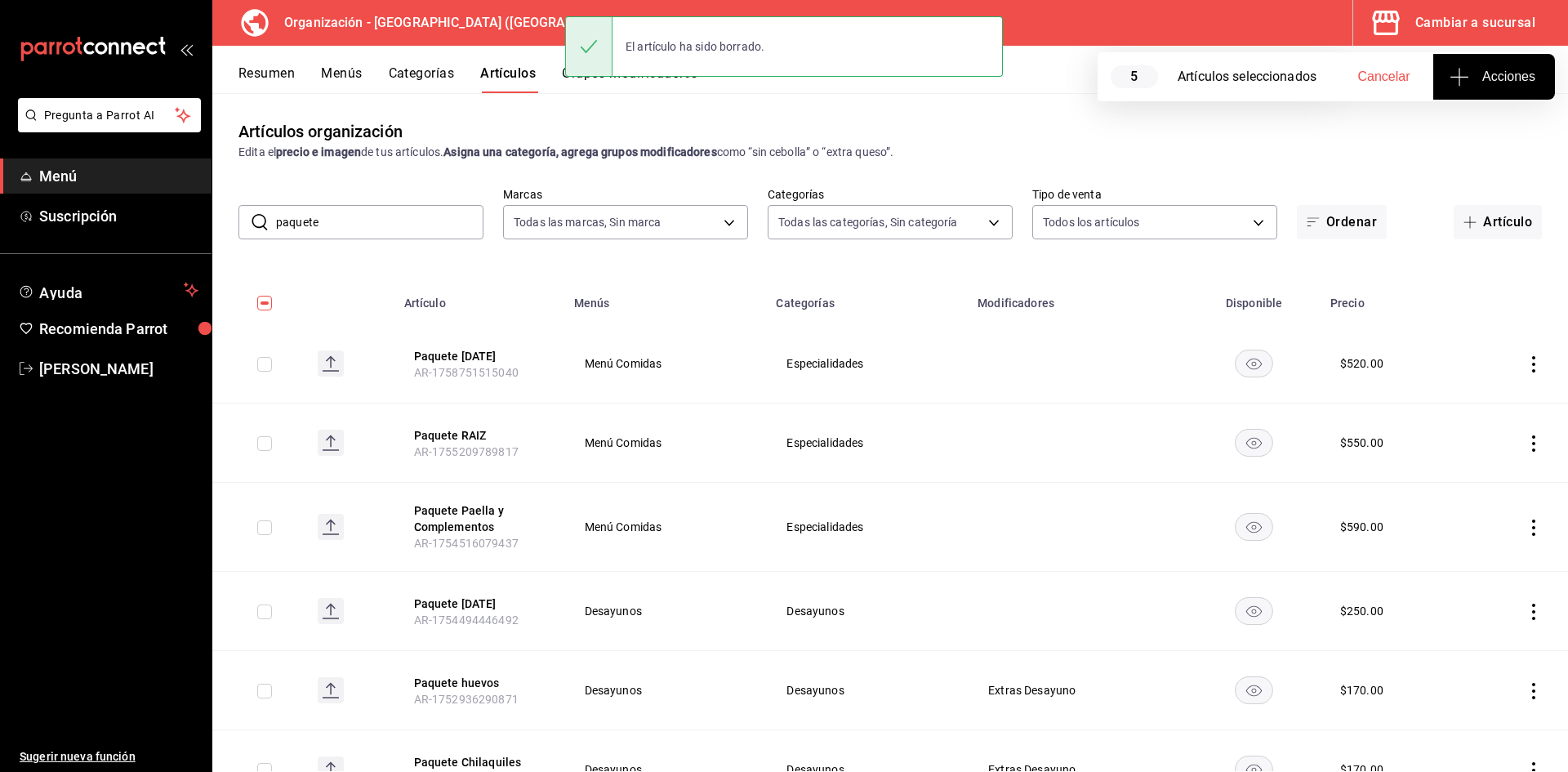
click at [346, 72] on button "Menús" at bounding box center [342, 79] width 41 height 28
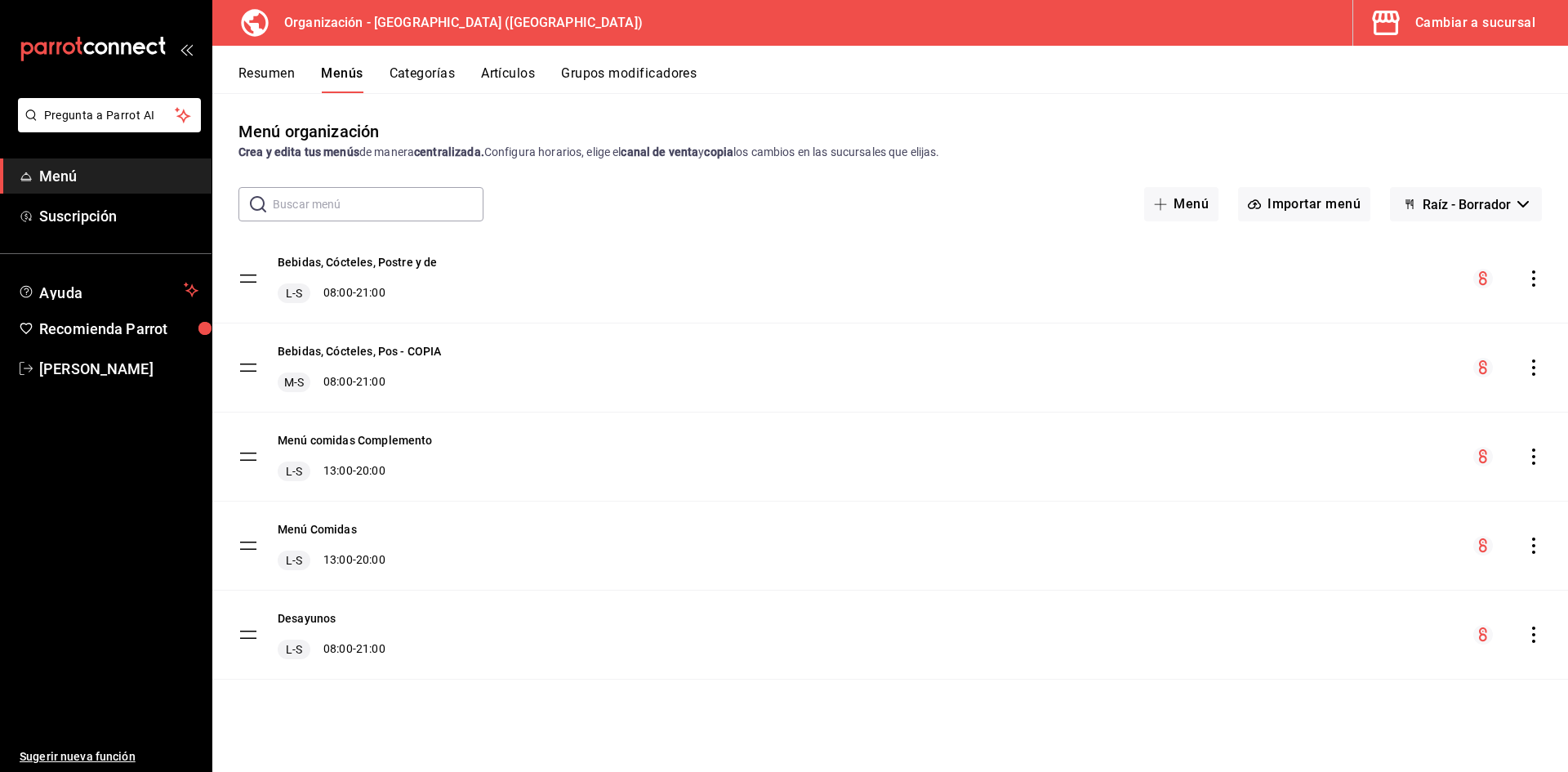
click at [1543, 547] on div "Menú Comidas L-S 13:00 - 20:00" at bounding box center [890, 546] width 1356 height 89
click at [1537, 546] on icon "actions" at bounding box center [1534, 546] width 17 height 17
click at [1388, 636] on span "Copiar en otra sucursal" at bounding box center [1405, 628] width 200 height 17
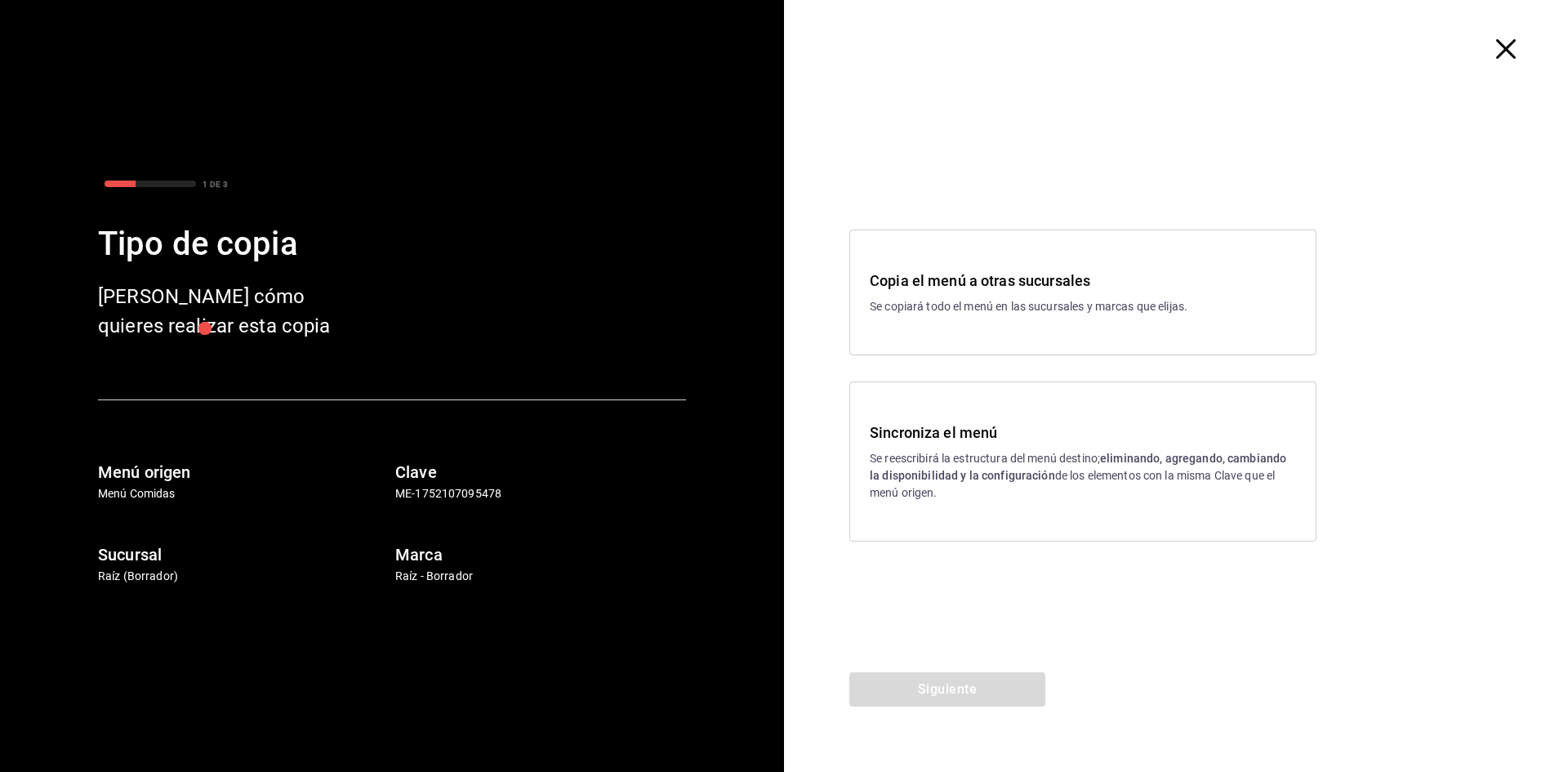
click at [911, 465] on p "Se reescribirá la estructura del menú destino; eliminando, agregando, cambiando…" at bounding box center [1083, 476] width 427 height 51
click at [950, 681] on button "Siguiente" at bounding box center [947, 689] width 196 height 34
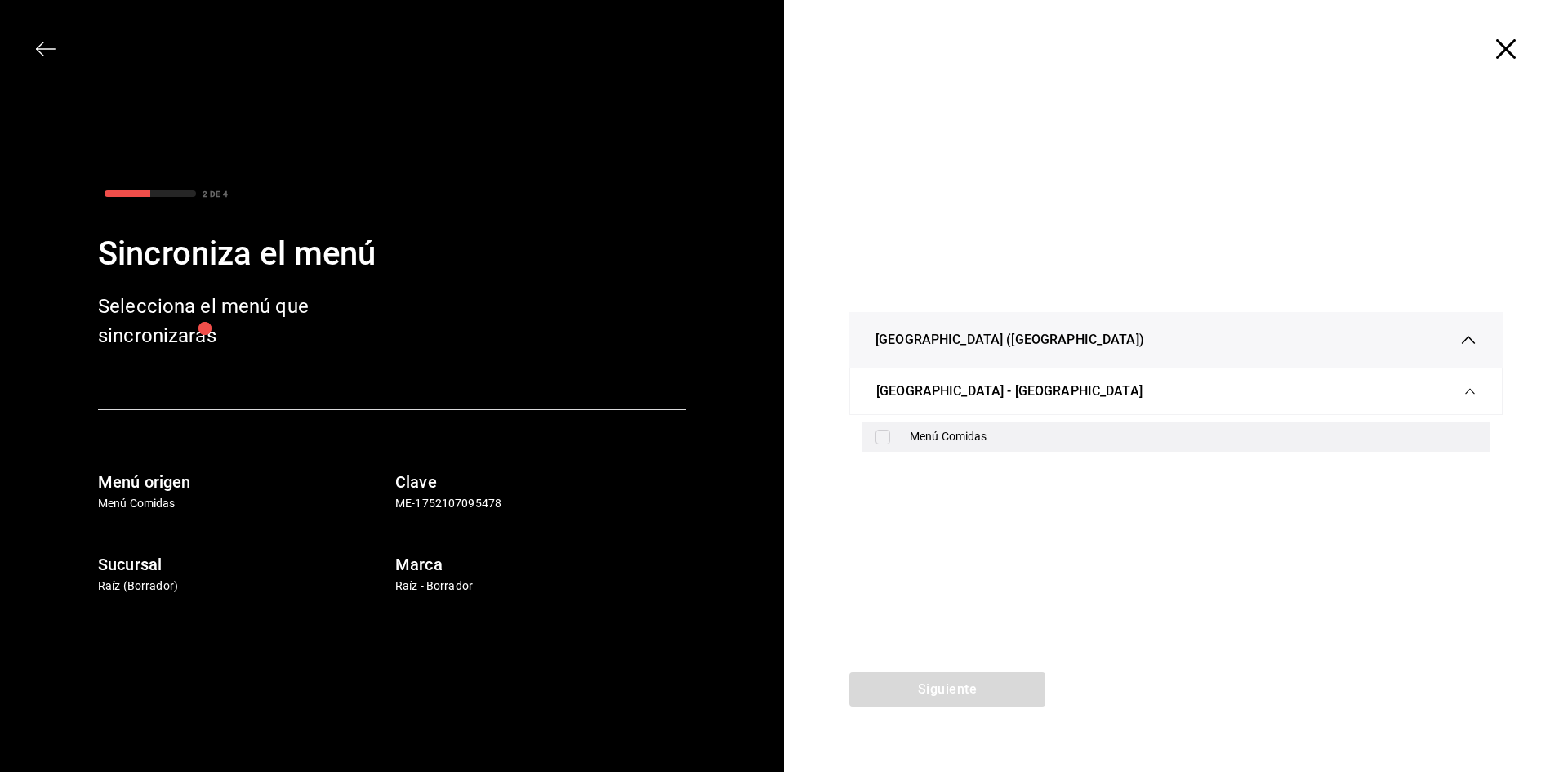
click at [955, 443] on div "Menú Comidas" at bounding box center [1193, 436] width 567 height 17
checkbox input "true"
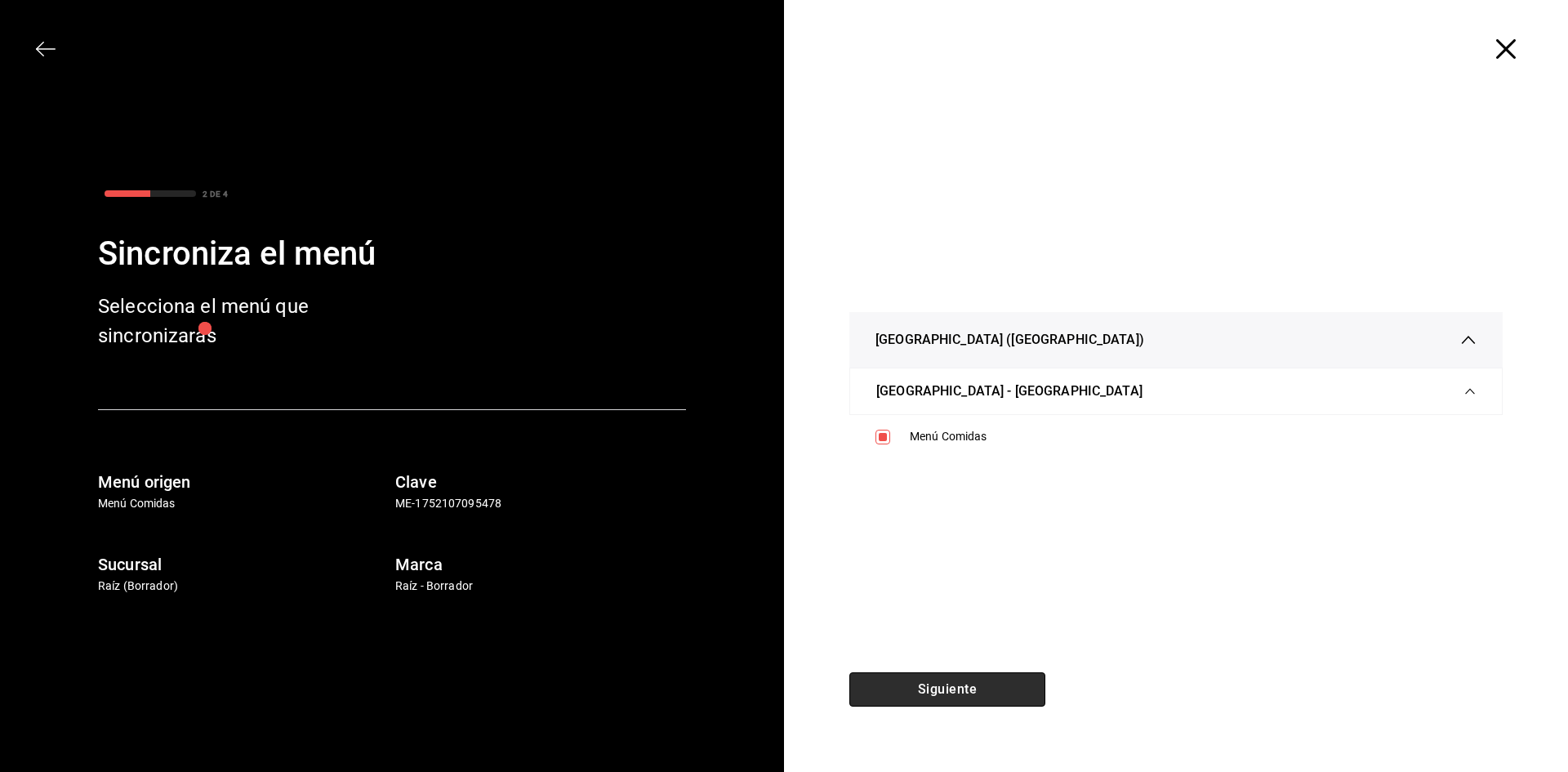
click at [953, 692] on button "Siguiente" at bounding box center [947, 689] width 196 height 34
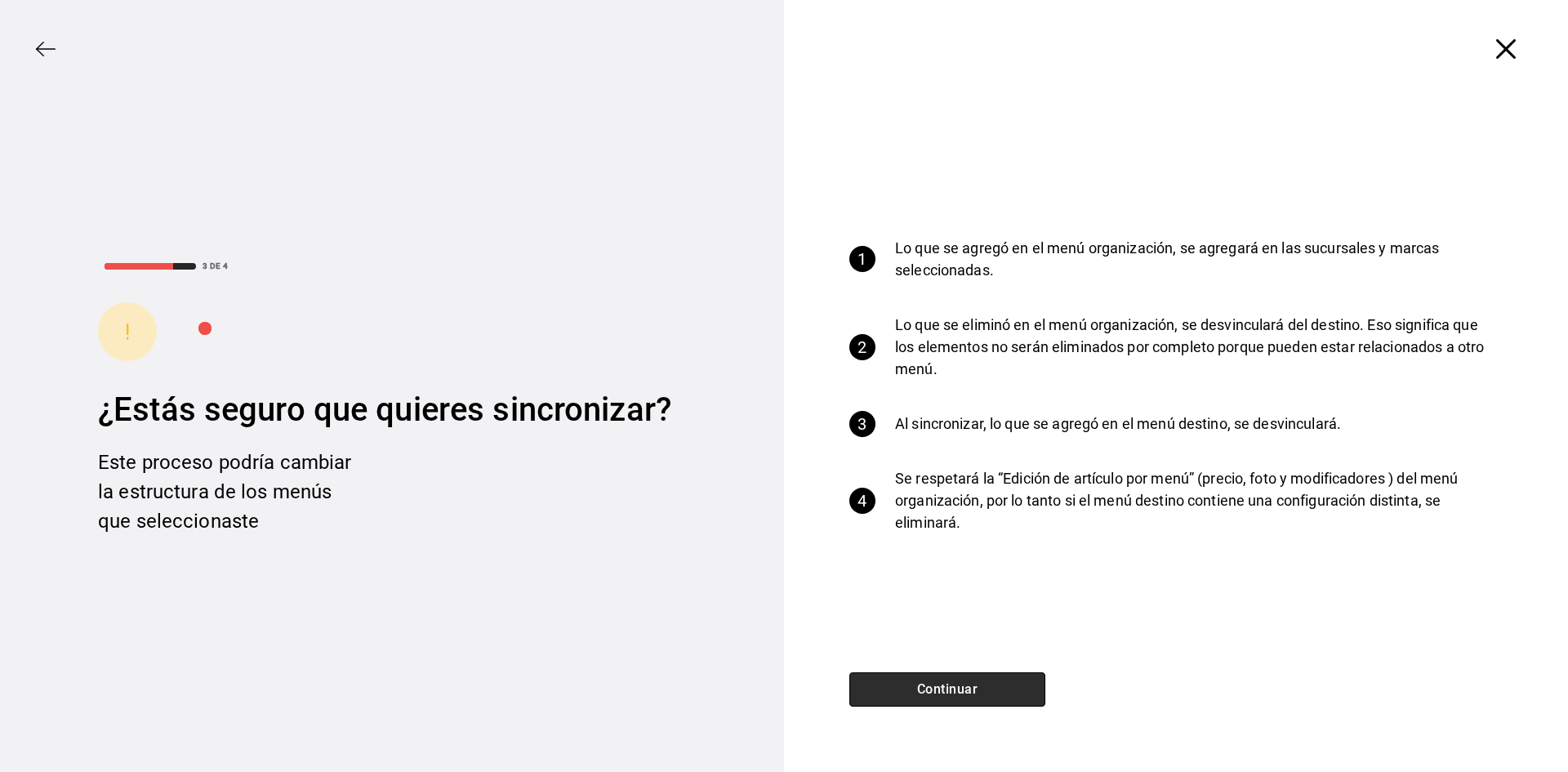
click at [953, 692] on button "Continuar" at bounding box center [947, 689] width 196 height 34
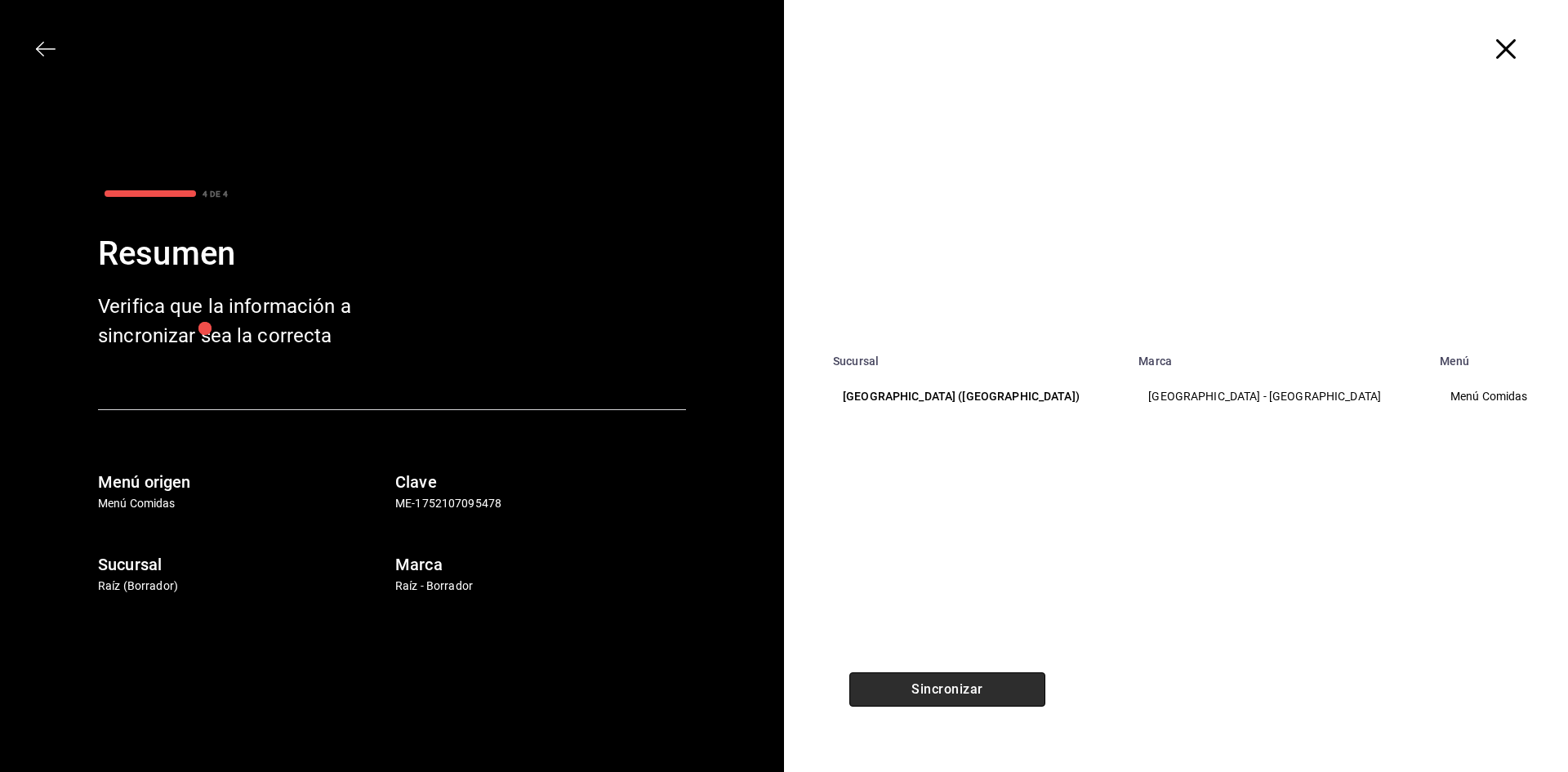
click at [953, 692] on button "Sincronizar" at bounding box center [947, 689] width 196 height 34
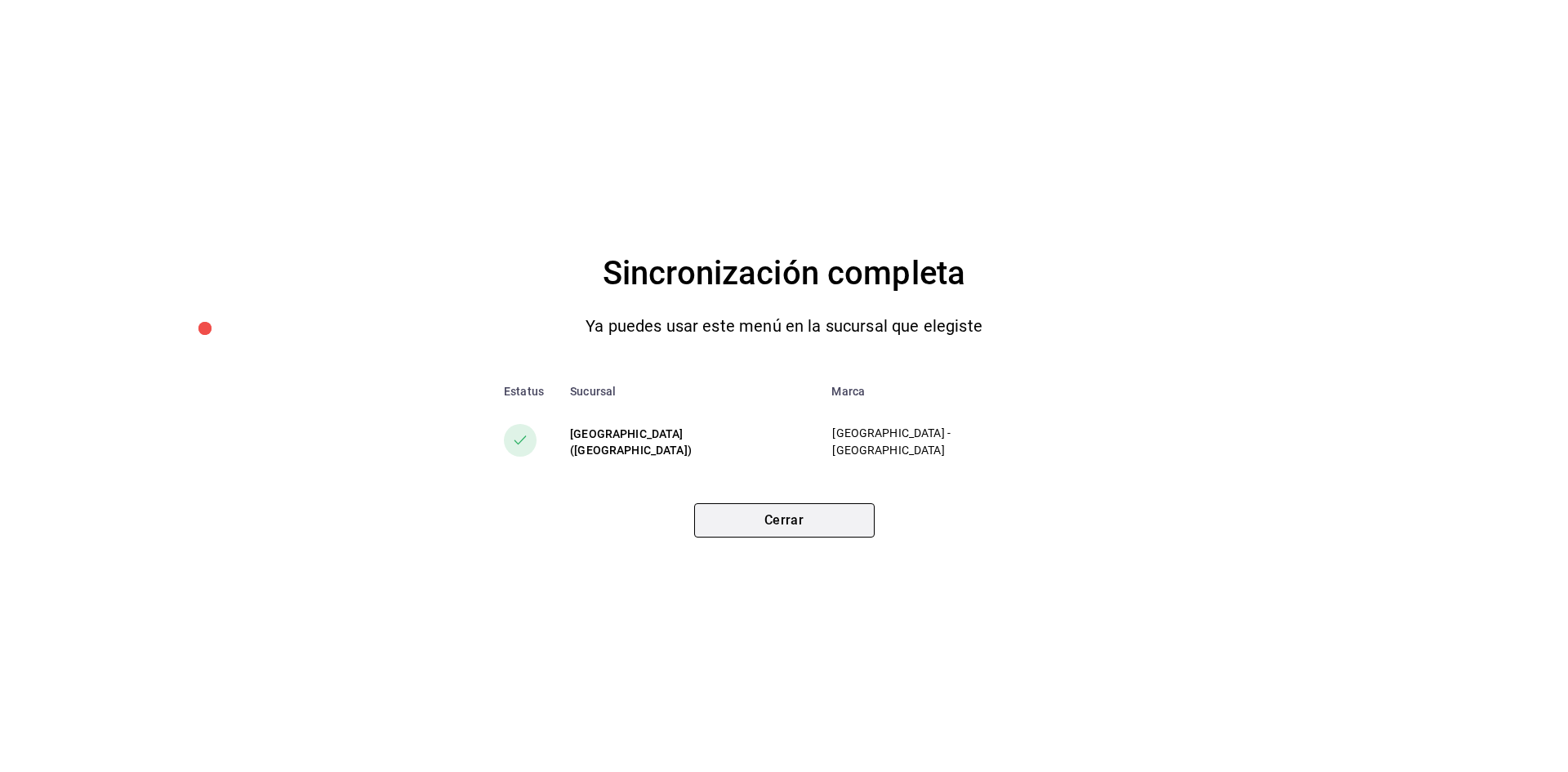
click at [772, 514] on button "Cerrar" at bounding box center [784, 520] width 181 height 34
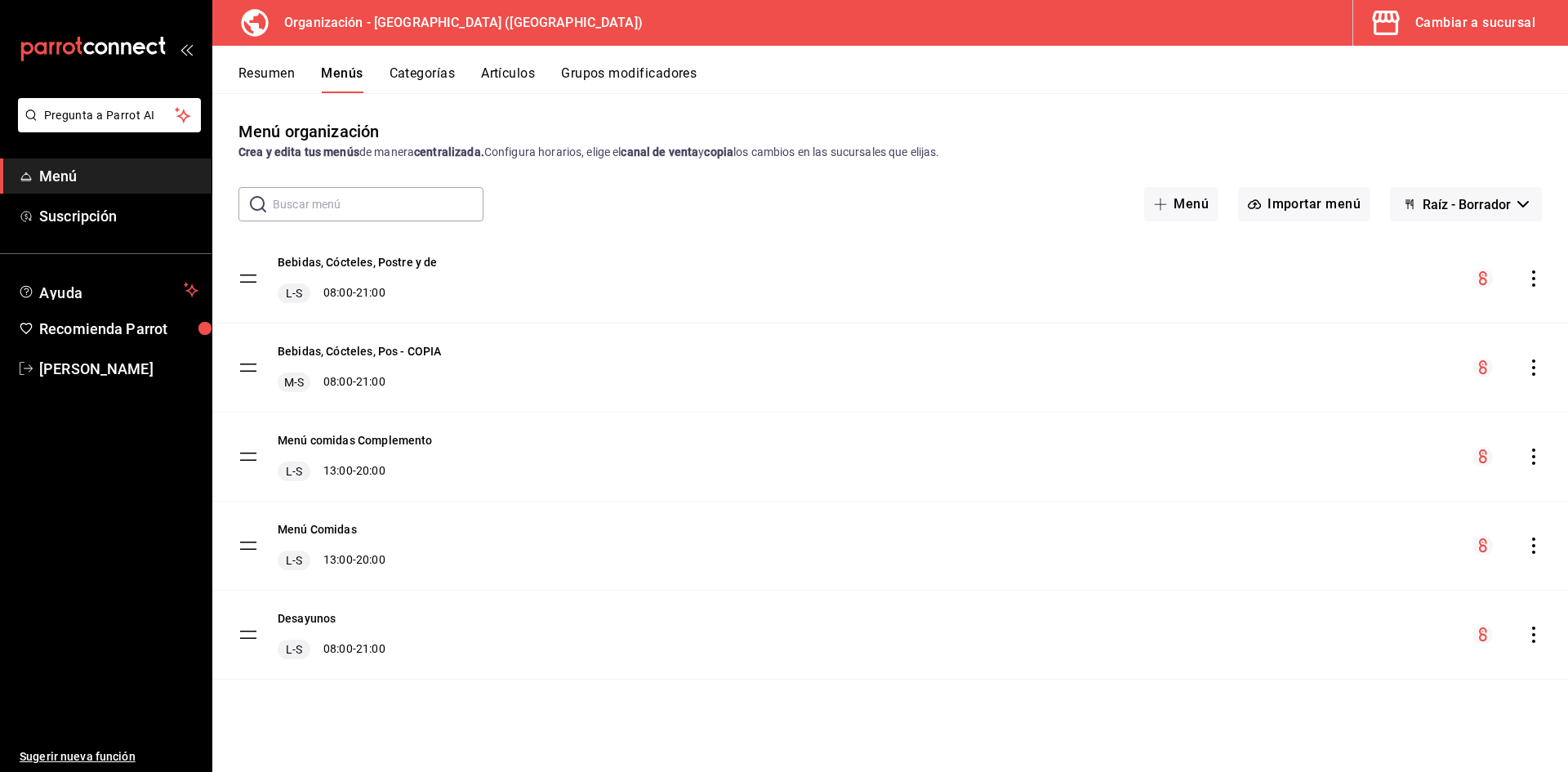
click at [1536, 461] on icon "actions" at bounding box center [1534, 456] width 17 height 17
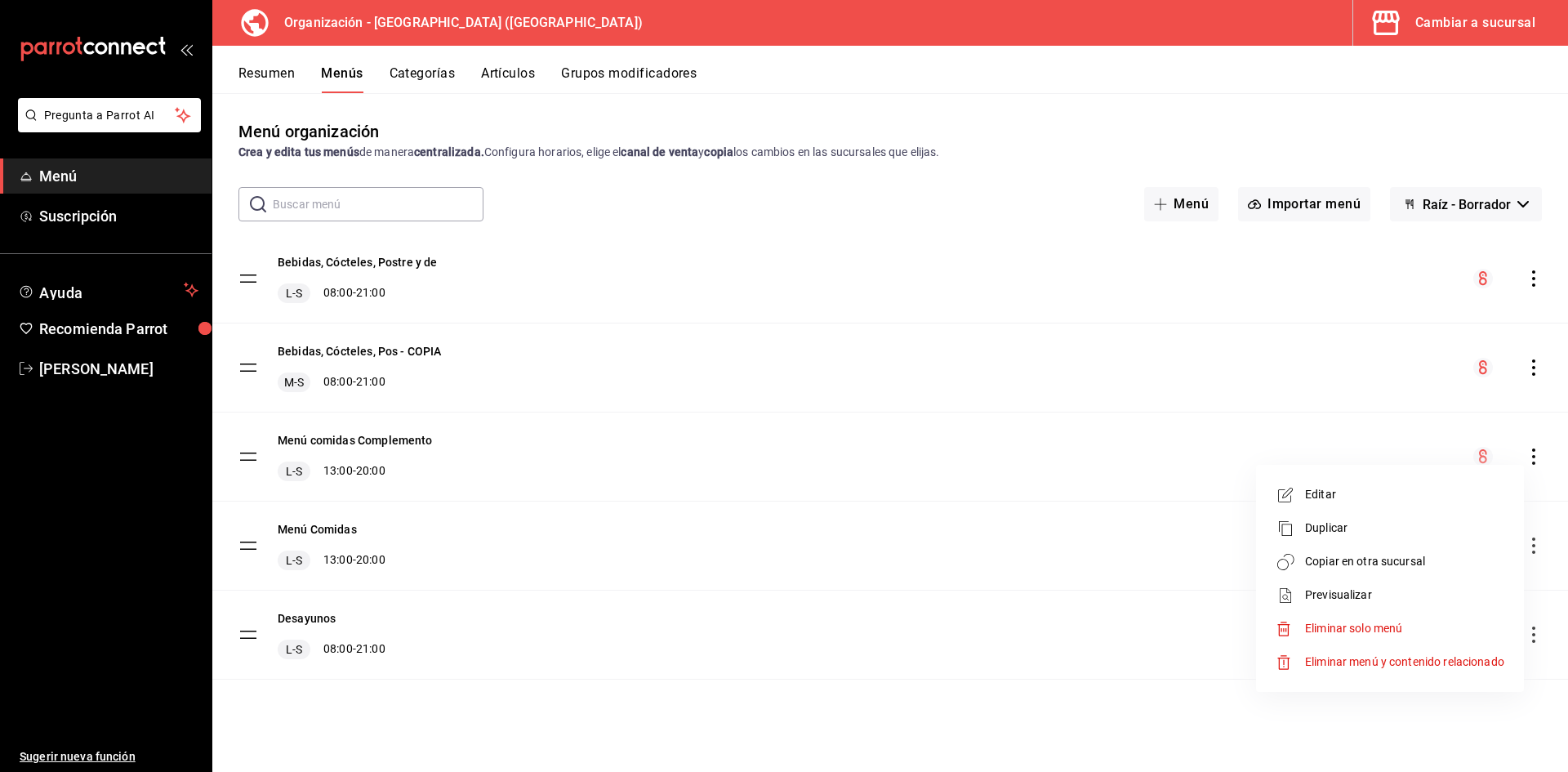
click at [1401, 563] on span "Copiar en otra sucursal" at bounding box center [1405, 562] width 200 height 17
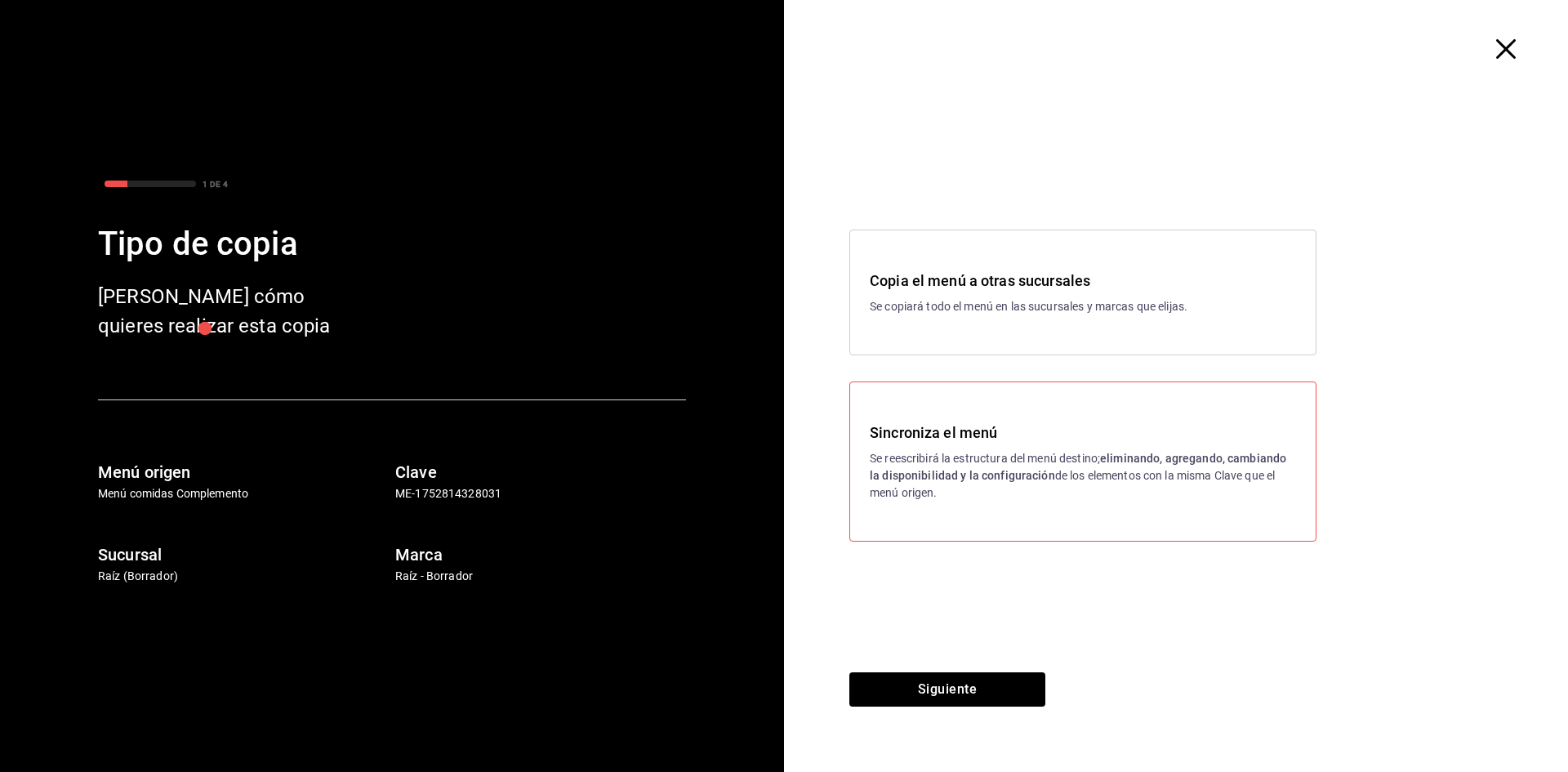
click at [1007, 670] on div "Copia el menú a otras sucursales Se copiará todo el menú en las sucursales y ma…" at bounding box center [1177, 386] width 784 height 574
click at [1004, 677] on button "Siguiente" at bounding box center [947, 689] width 196 height 34
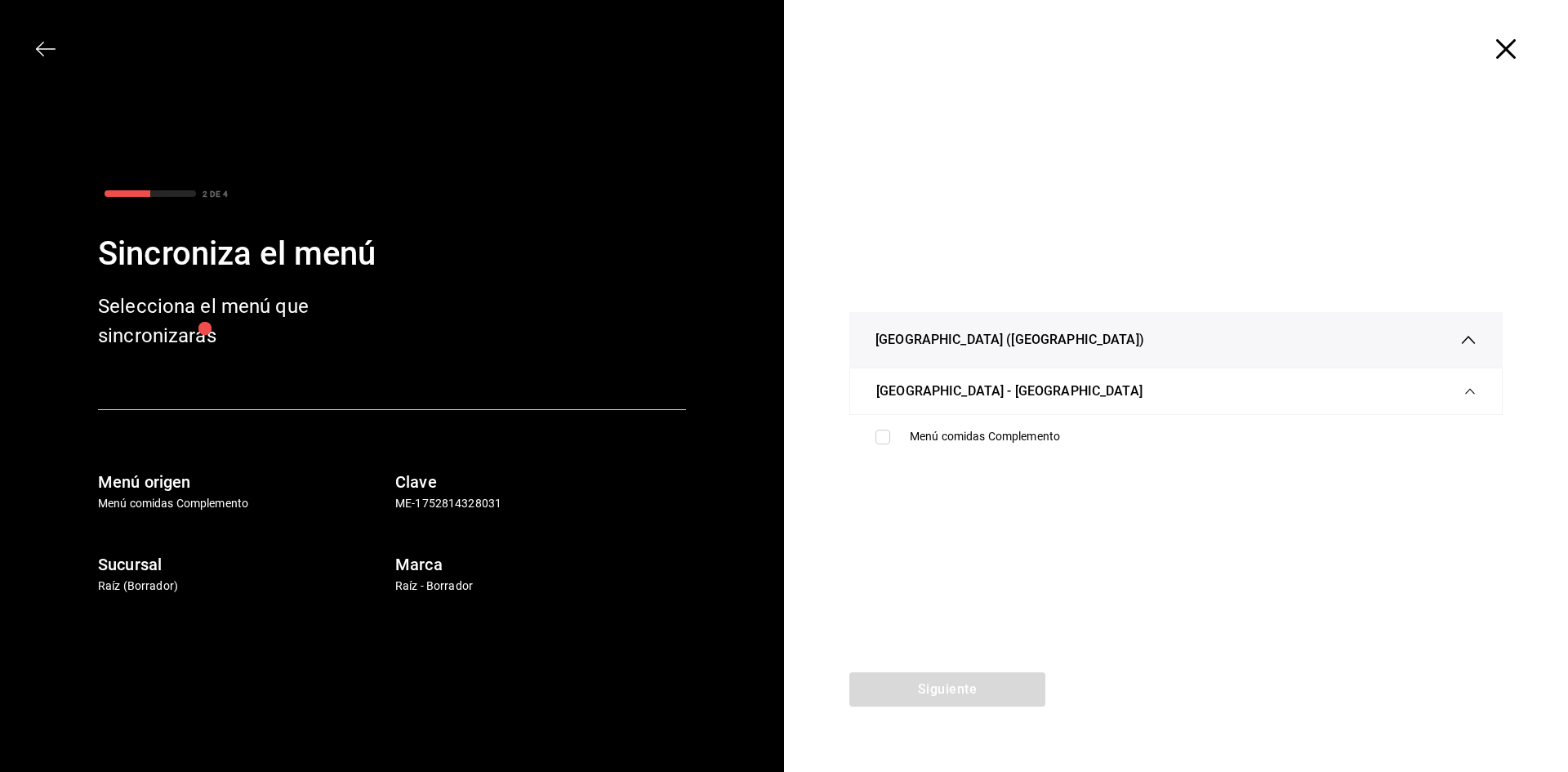
click at [983, 419] on ul "Menú comidas Complemento" at bounding box center [1176, 437] width 654 height 43
click at [986, 439] on div "Menú comidas Complemento" at bounding box center [1193, 436] width 567 height 17
checkbox input "true"
click at [982, 693] on button "Siguiente" at bounding box center [947, 689] width 196 height 34
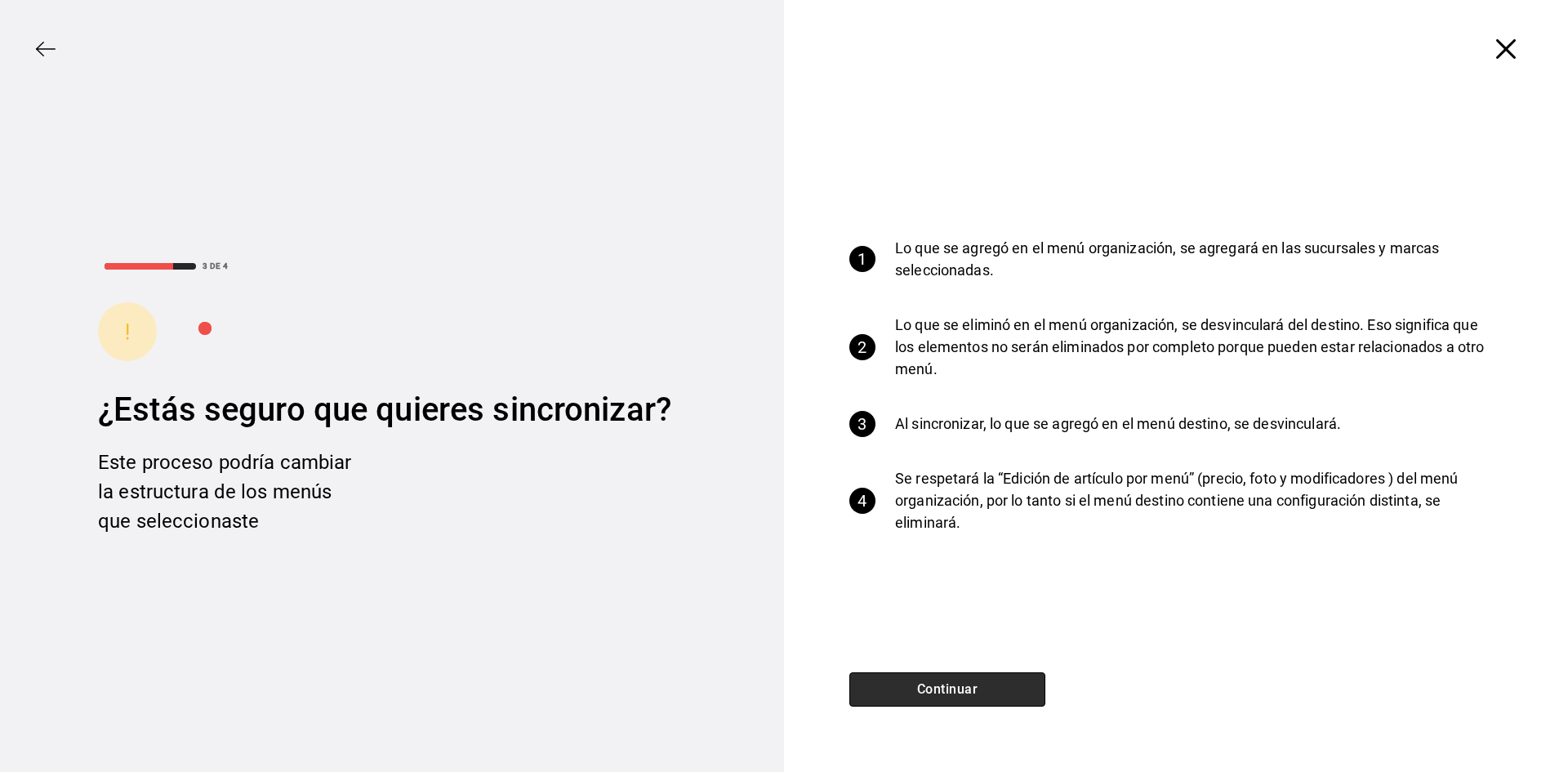
click at [982, 693] on button "Continuar" at bounding box center [947, 689] width 196 height 34
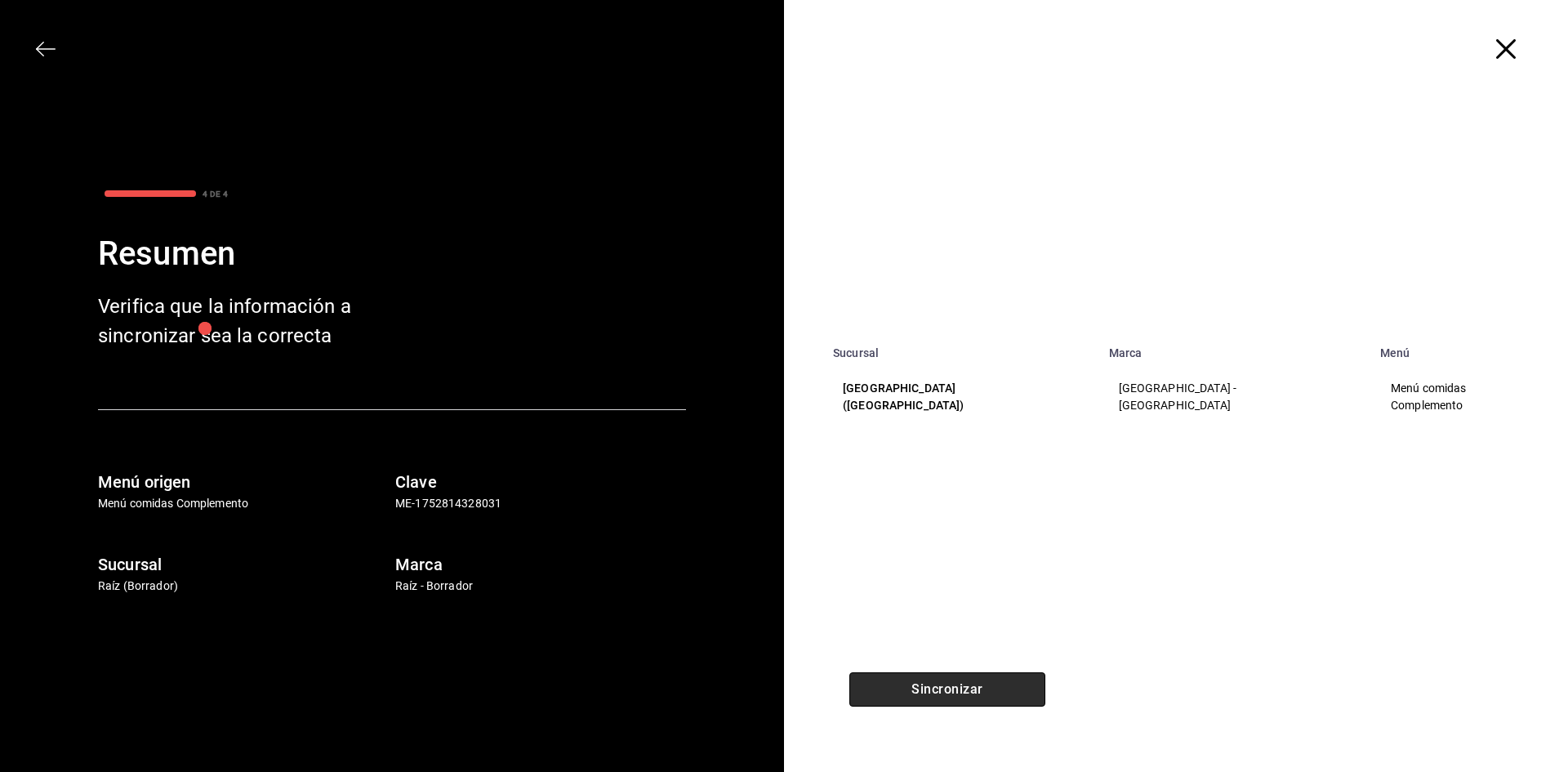
click at [982, 693] on button "Sincronizar" at bounding box center [947, 689] width 196 height 34
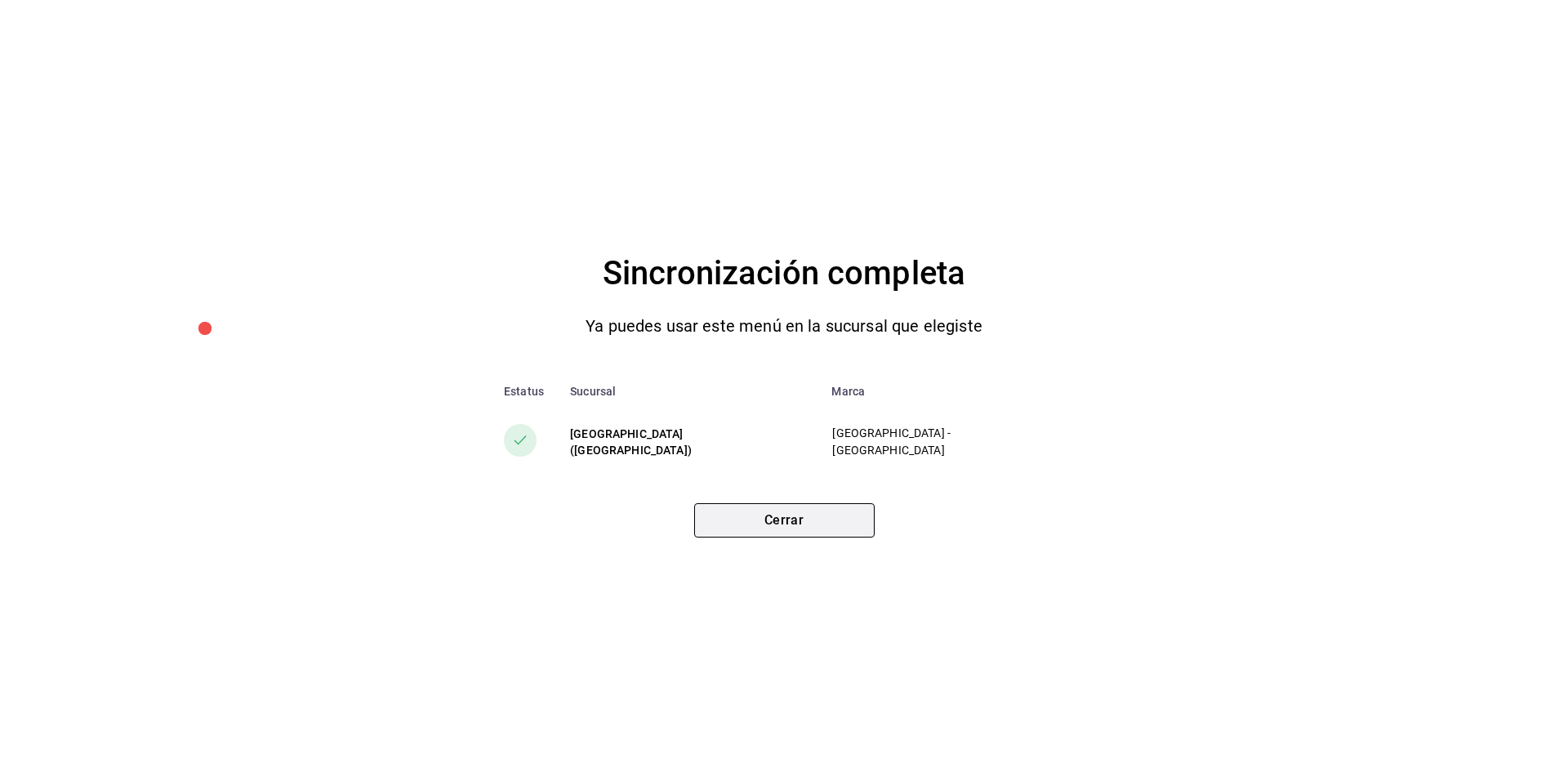
click at [723, 520] on button "Cerrar" at bounding box center [784, 520] width 181 height 34
